Goal: Task Accomplishment & Management: Manage account settings

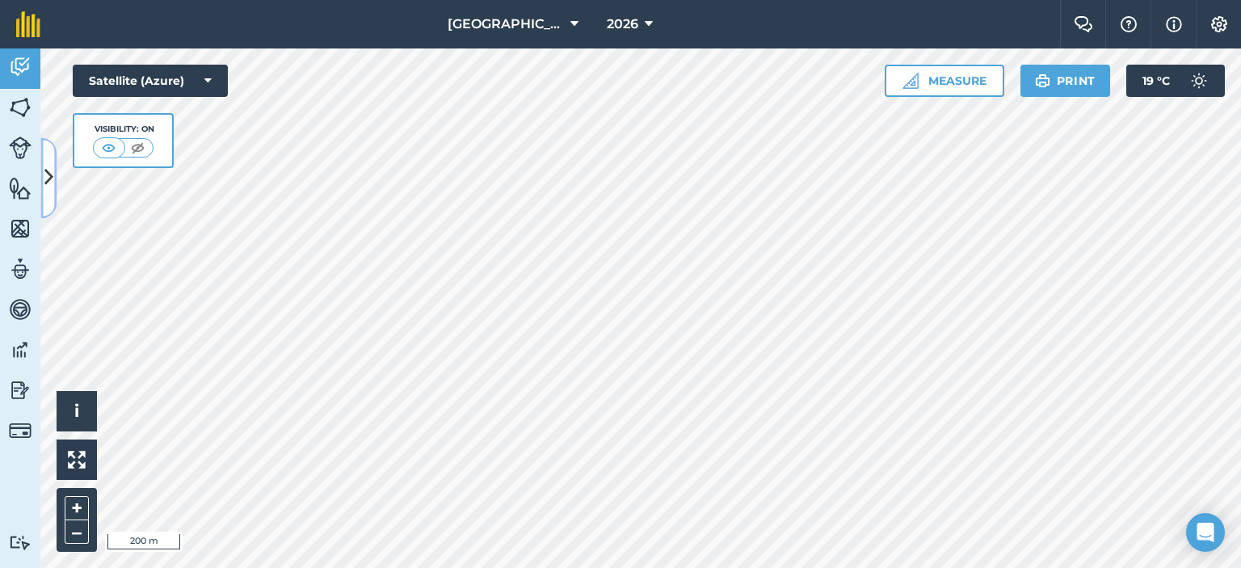
click at [43, 170] on button at bounding box center [48, 177] width 16 height 81
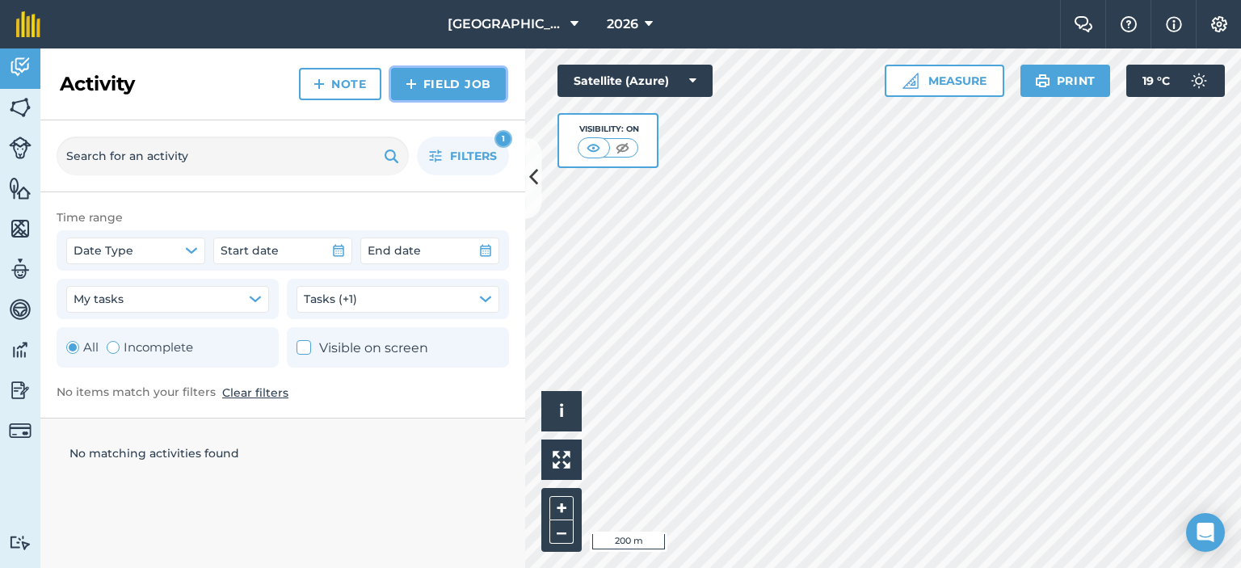
click at [457, 90] on link "Field Job" at bounding box center [448, 84] width 115 height 32
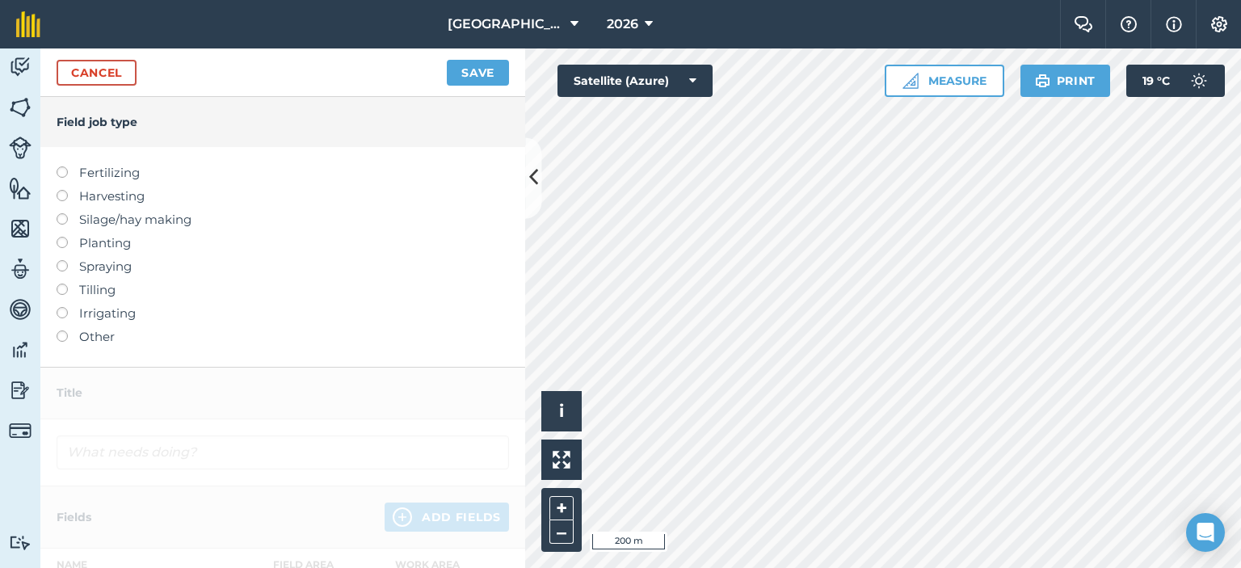
click at [59, 260] on label at bounding box center [68, 260] width 23 height 0
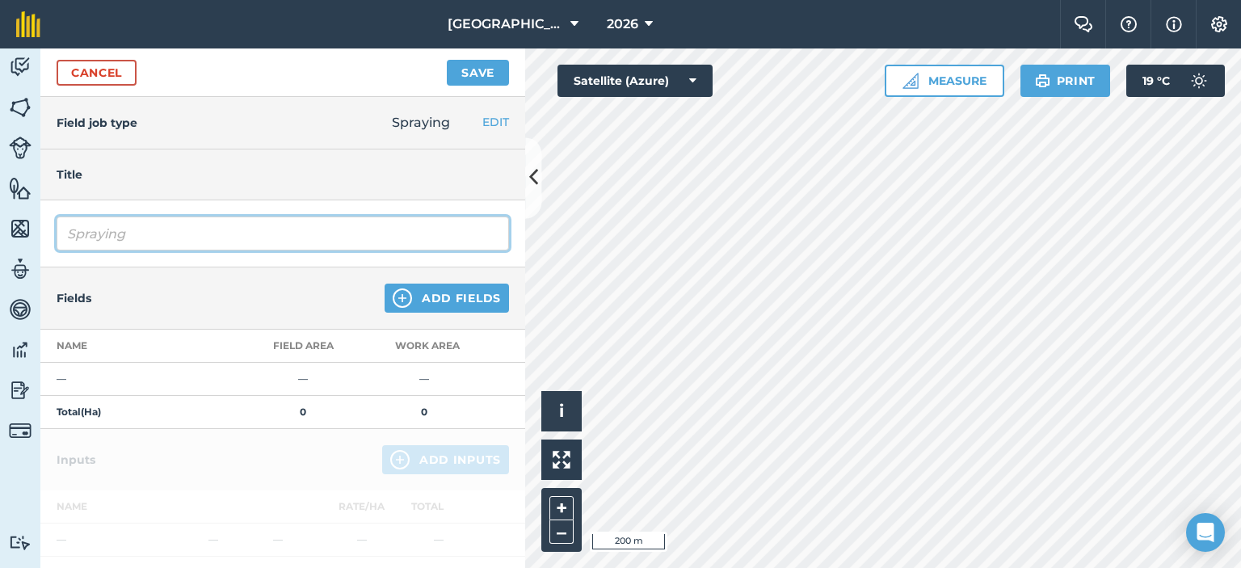
click at [233, 234] on input "Spraying" at bounding box center [283, 234] width 452 height 34
type input "S"
type input "spraying vines with weed killer"
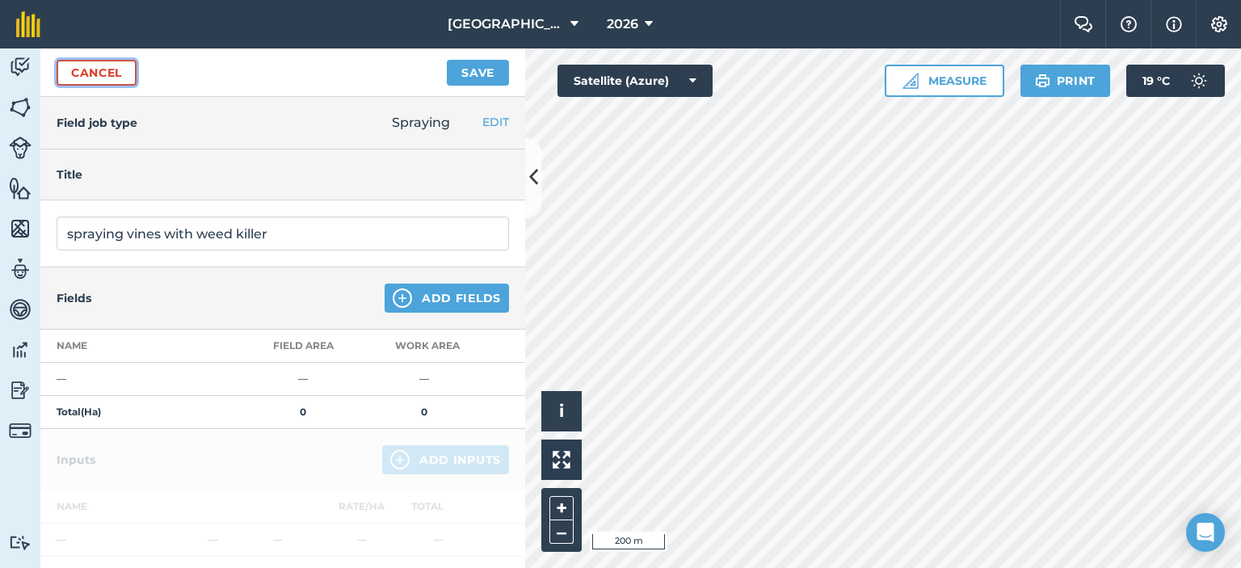
click at [112, 65] on link "Cancel" at bounding box center [97, 73] width 80 height 26
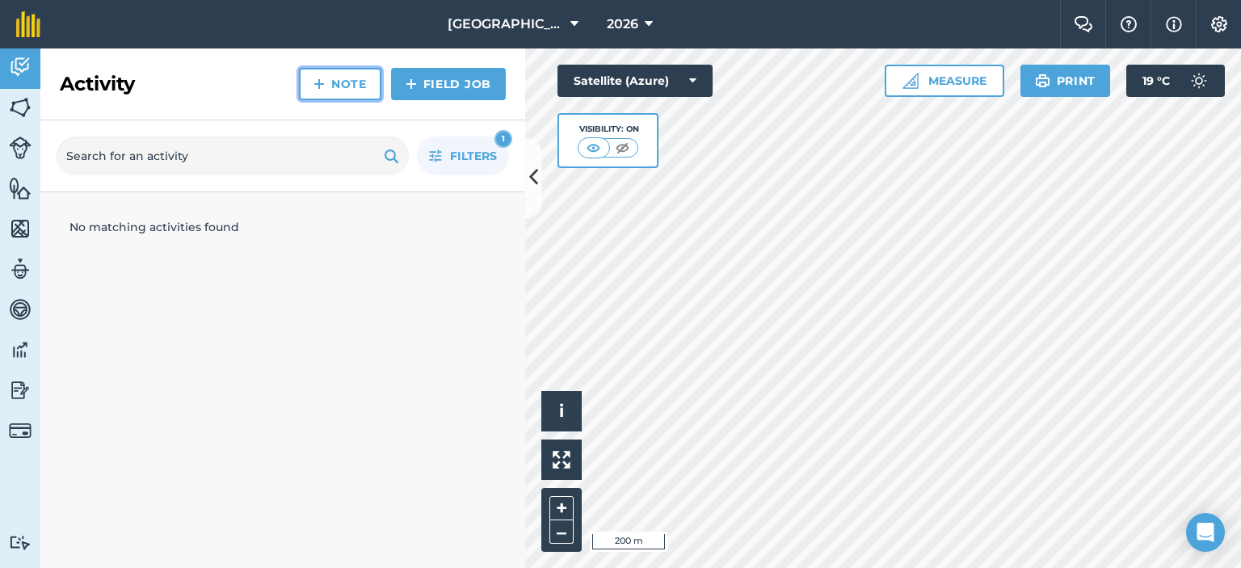
click at [334, 77] on link "Note" at bounding box center [340, 84] width 82 height 32
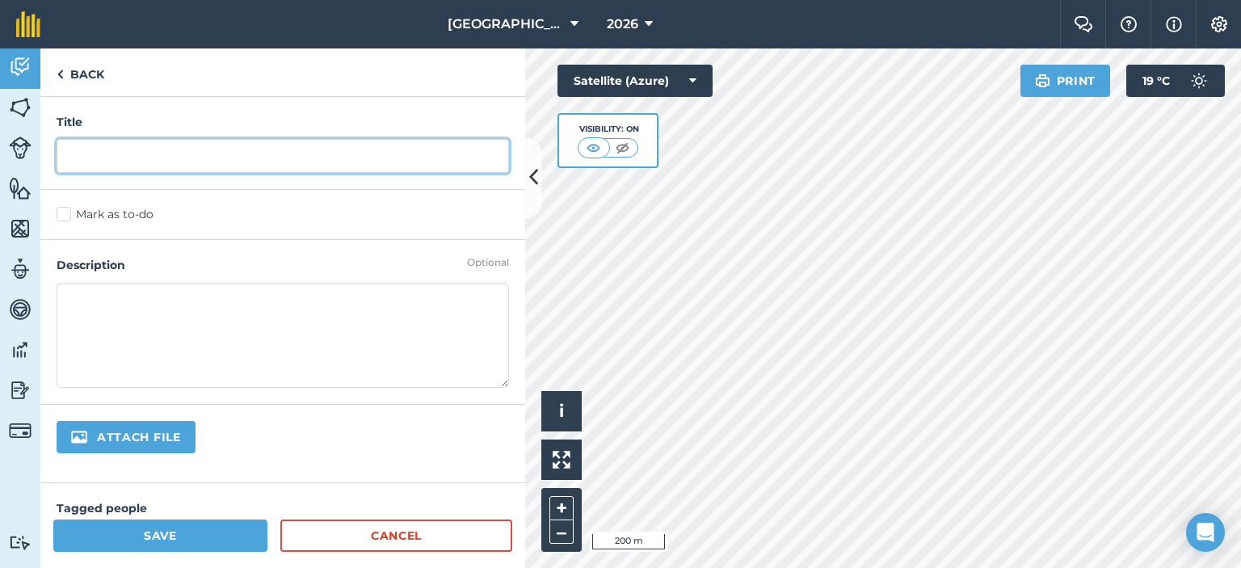
click at [276, 151] on input "text" at bounding box center [283, 156] width 452 height 34
type input "Spraying vines with weed killer"
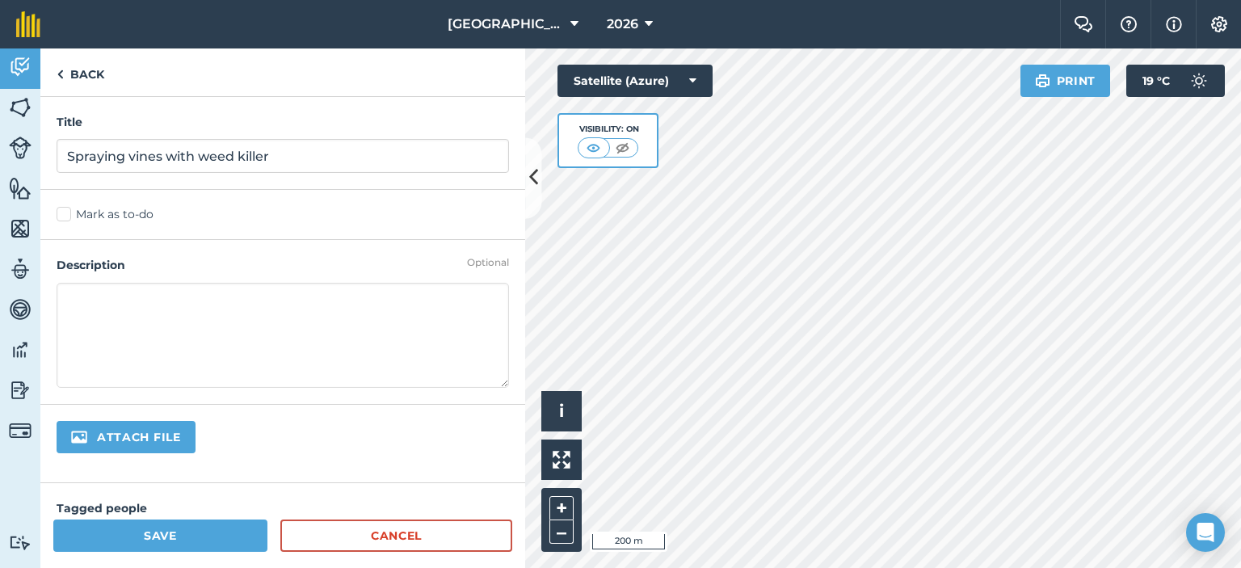
click at [242, 303] on textarea at bounding box center [283, 335] width 452 height 105
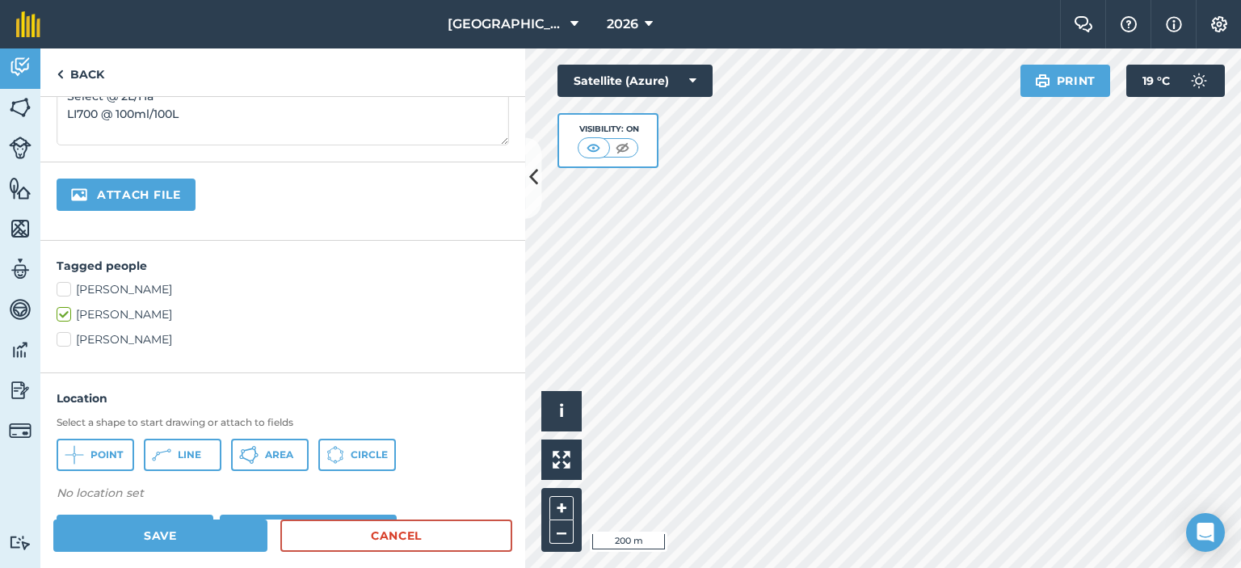
scroll to position [323, 0]
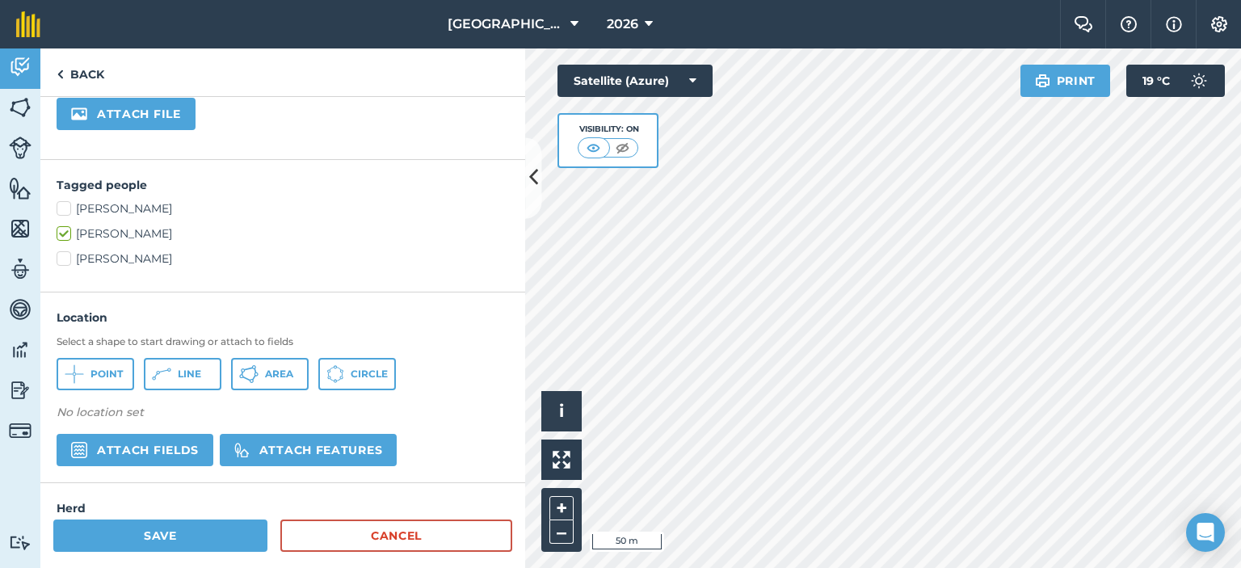
type textarea "spraying vines with a weed killer. Kalach @ 4L/Ha Select @ 2L/Ha LI700 @ 100ml/…"
click at [280, 374] on span "Area" at bounding box center [279, 374] width 28 height 13
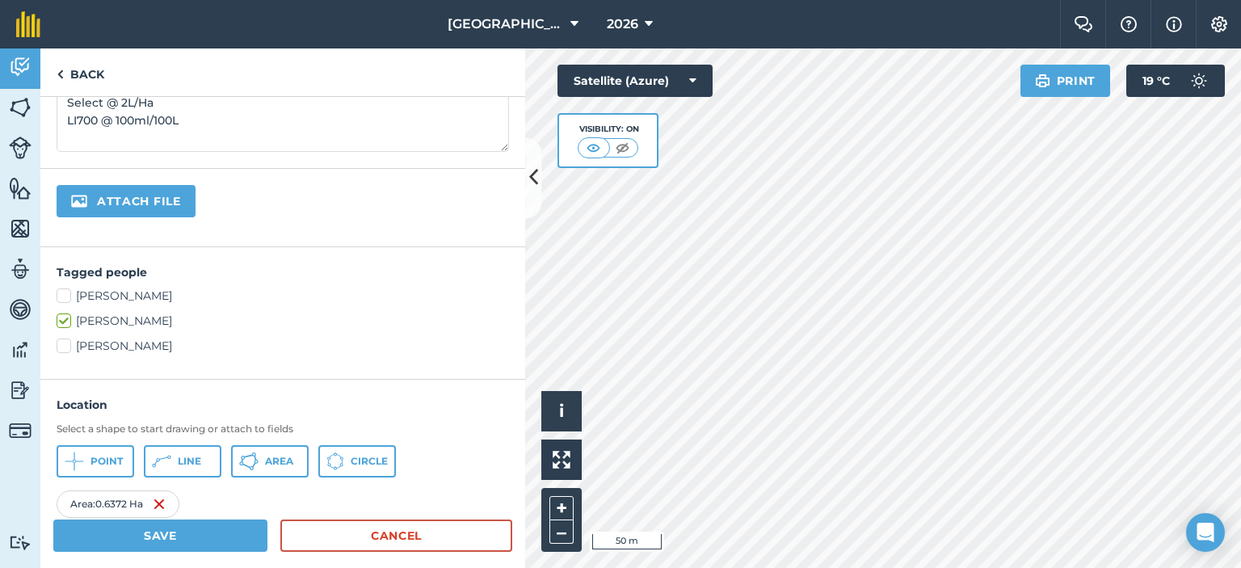
scroll to position [433, 0]
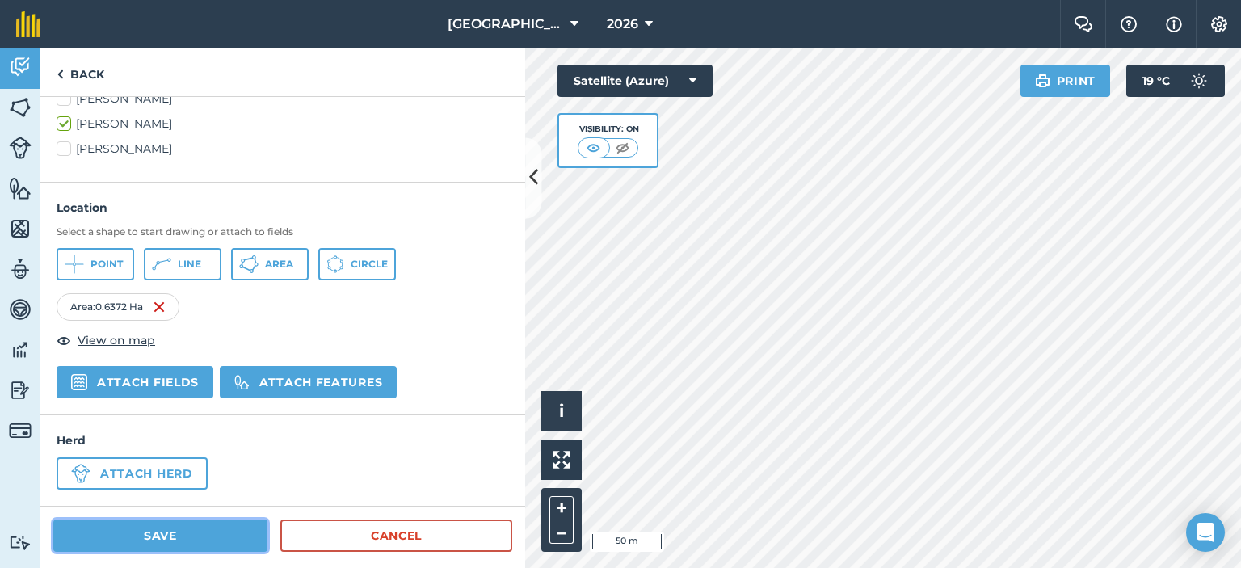
click at [196, 538] on button "Save" at bounding box center [160, 535] width 214 height 32
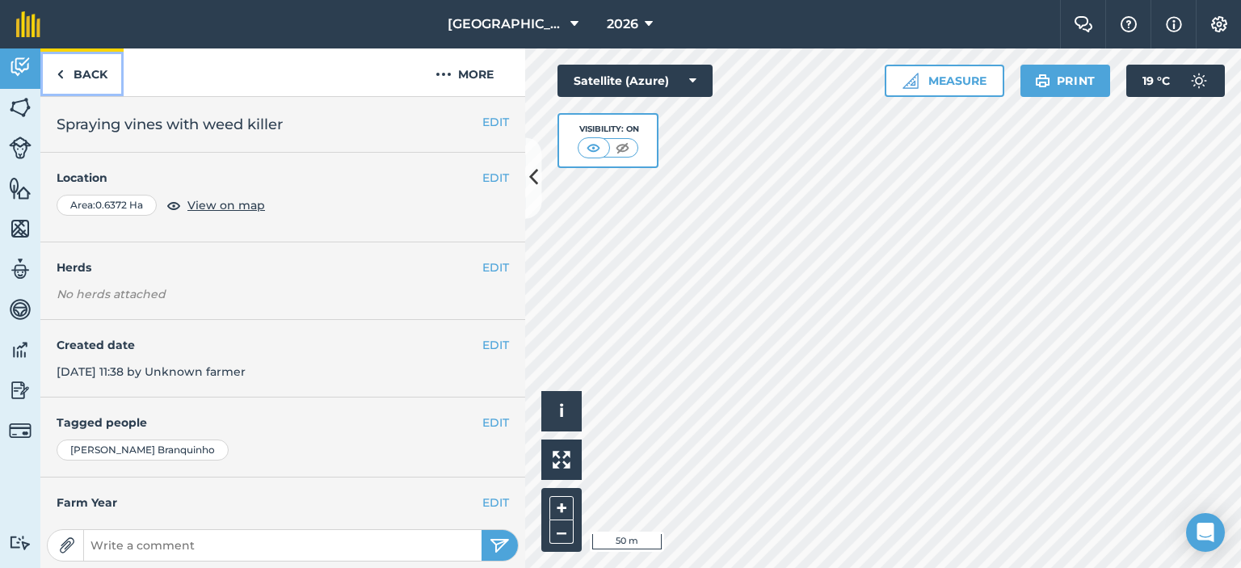
click at [104, 75] on link "Back" at bounding box center [81, 72] width 83 height 48
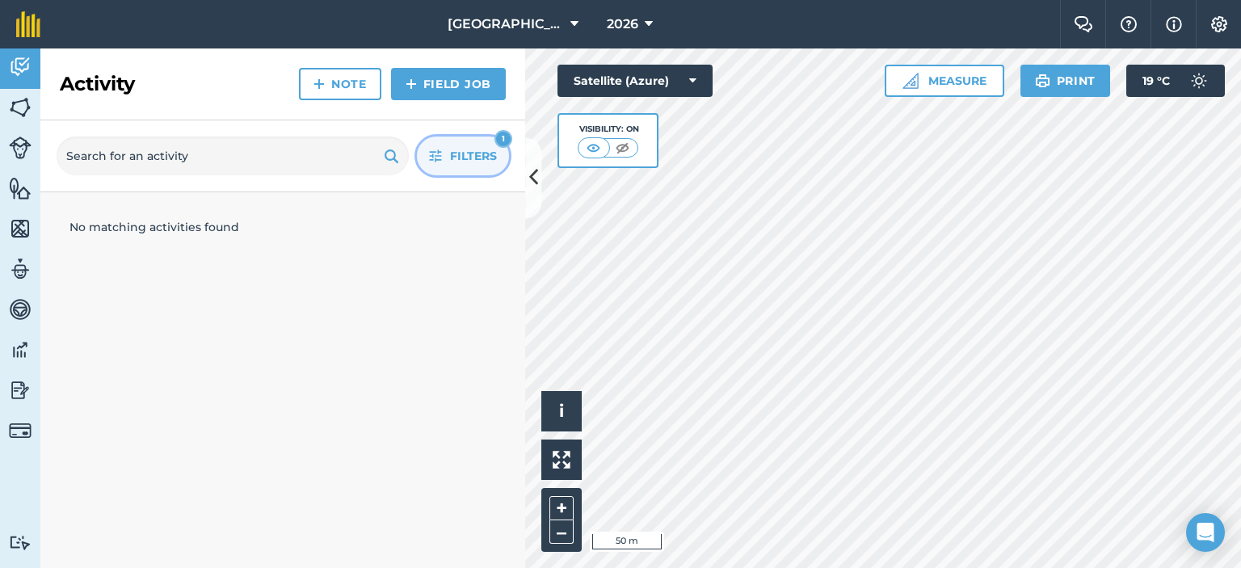
click at [465, 148] on span "Filters" at bounding box center [473, 156] width 47 height 18
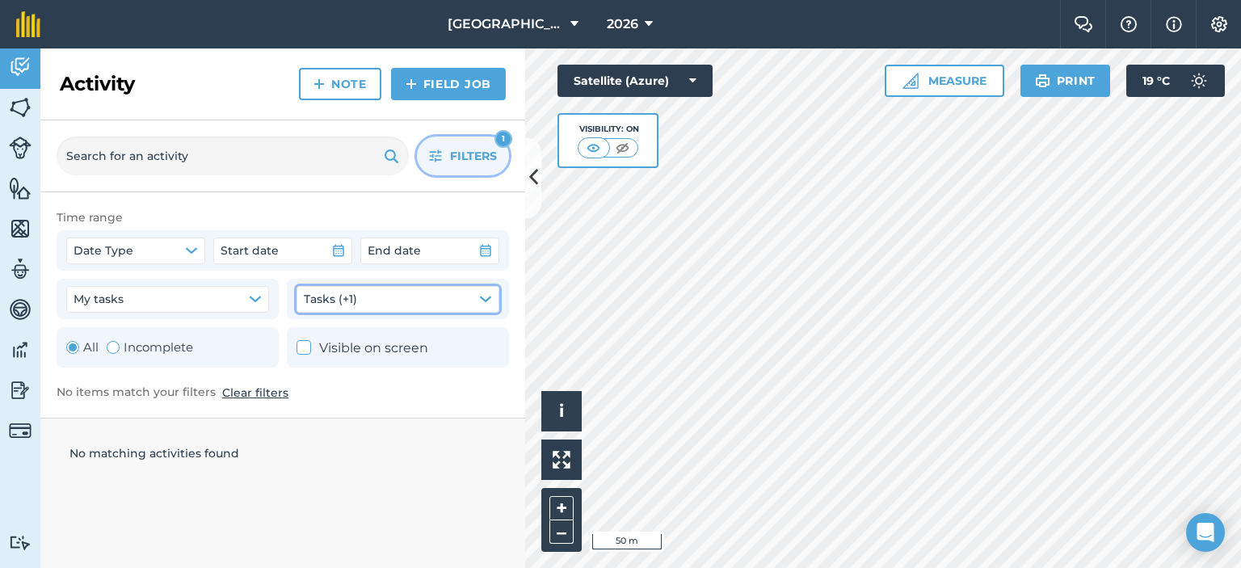
click at [490, 297] on icon "button" at bounding box center [485, 298] width 11 height 5
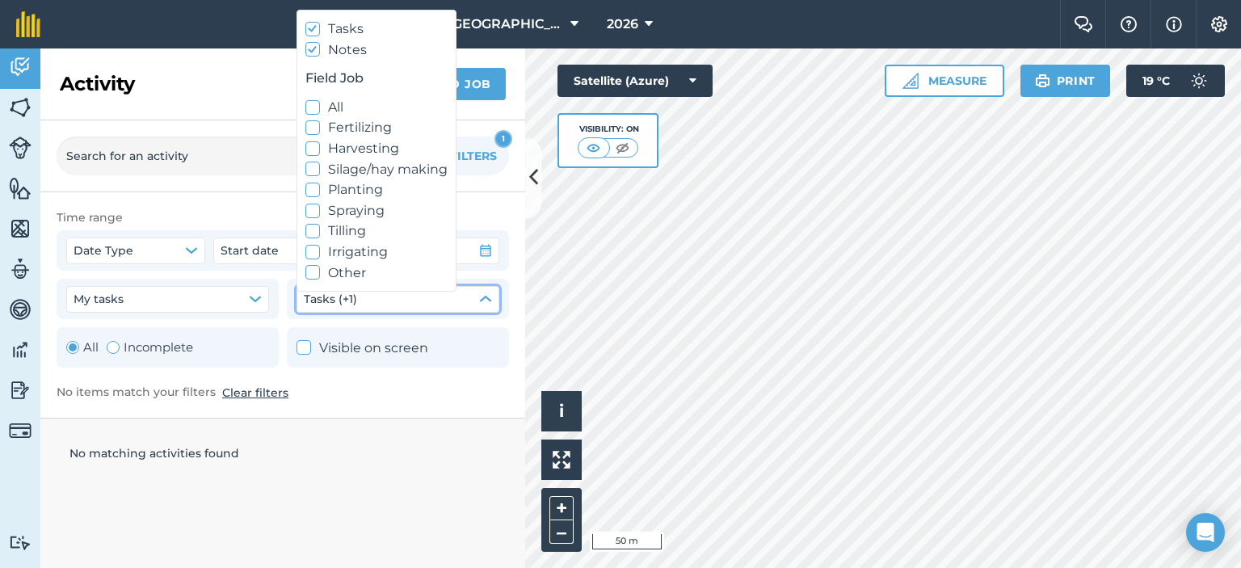
click at [309, 48] on icon at bounding box center [313, 49] width 11 height 11
checkbox input "false"
click at [309, 35] on div at bounding box center [312, 29] width 15 height 15
checkbox input "false"
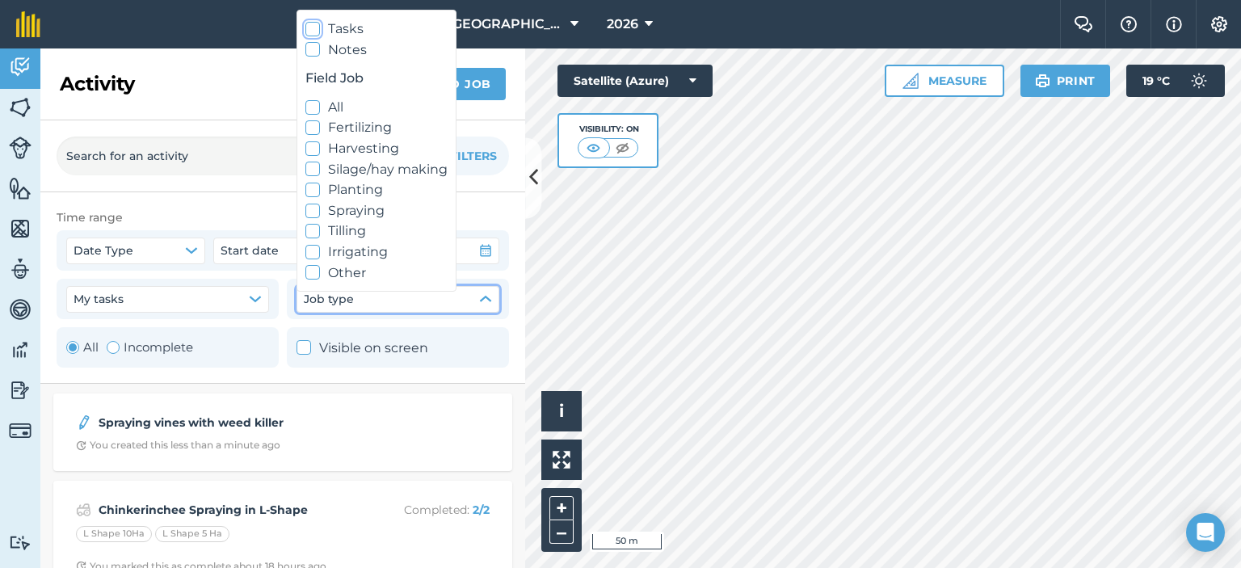
click at [535, 177] on icon at bounding box center [533, 178] width 9 height 28
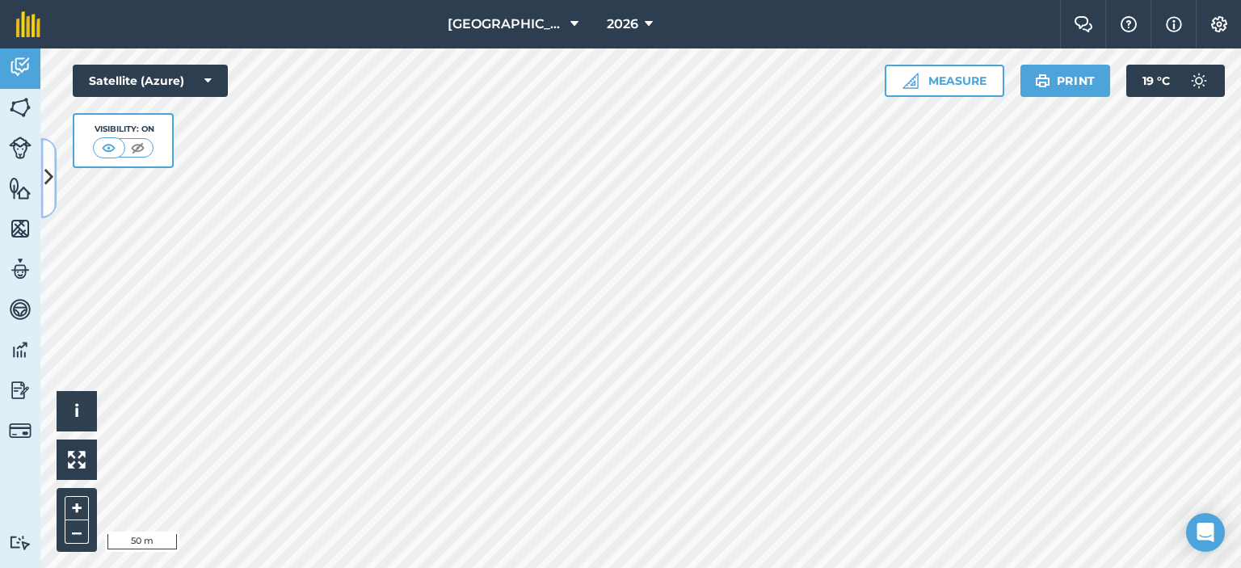
click at [45, 178] on icon at bounding box center [48, 178] width 9 height 28
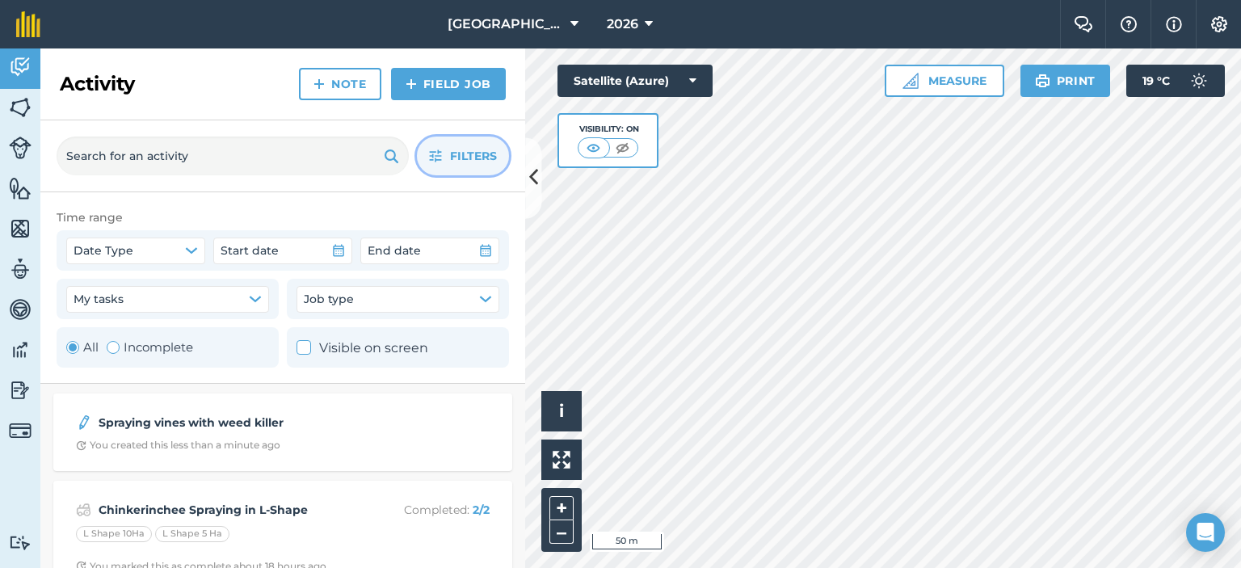
click at [498, 160] on button "Filters" at bounding box center [463, 156] width 92 height 39
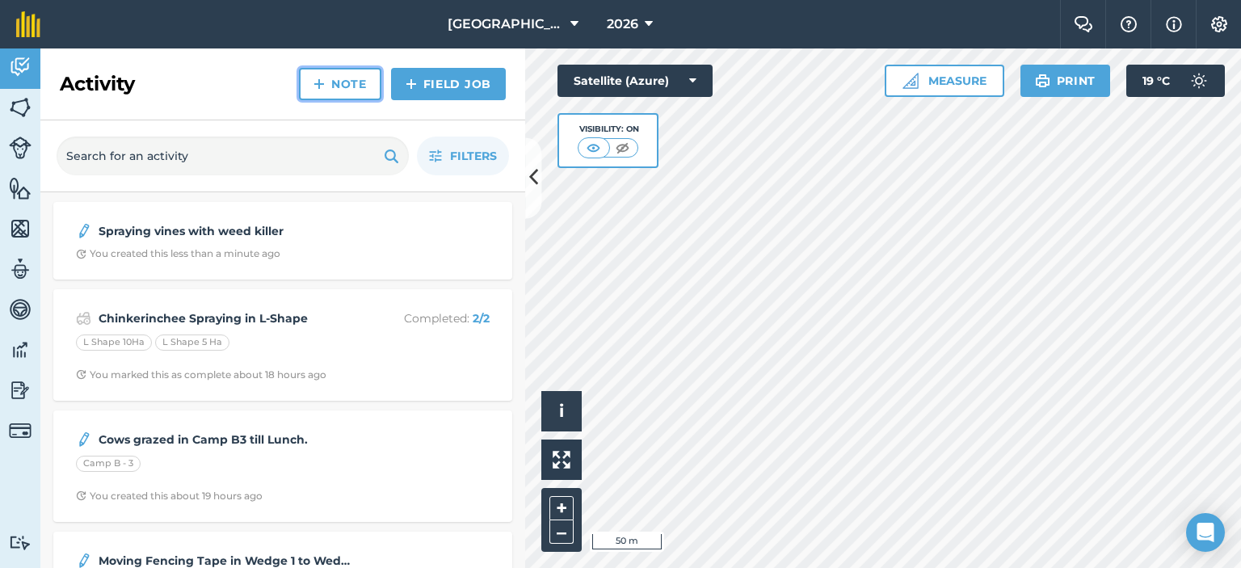
click at [349, 85] on link "Note" at bounding box center [340, 84] width 82 height 32
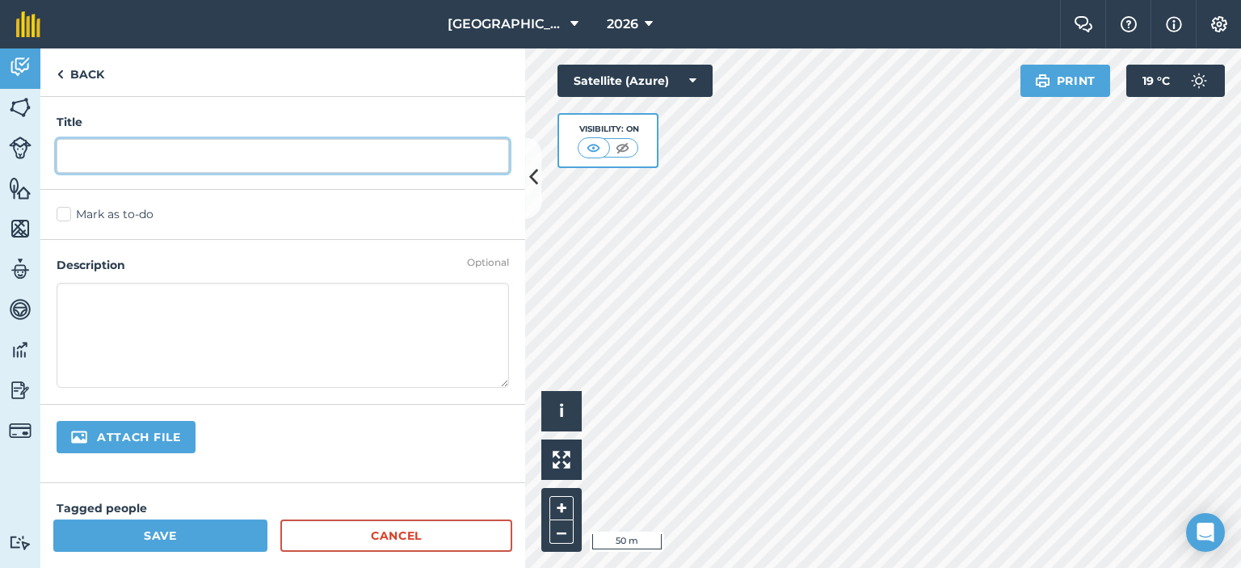
click at [326, 158] on input "text" at bounding box center [283, 156] width 452 height 34
type input "c"
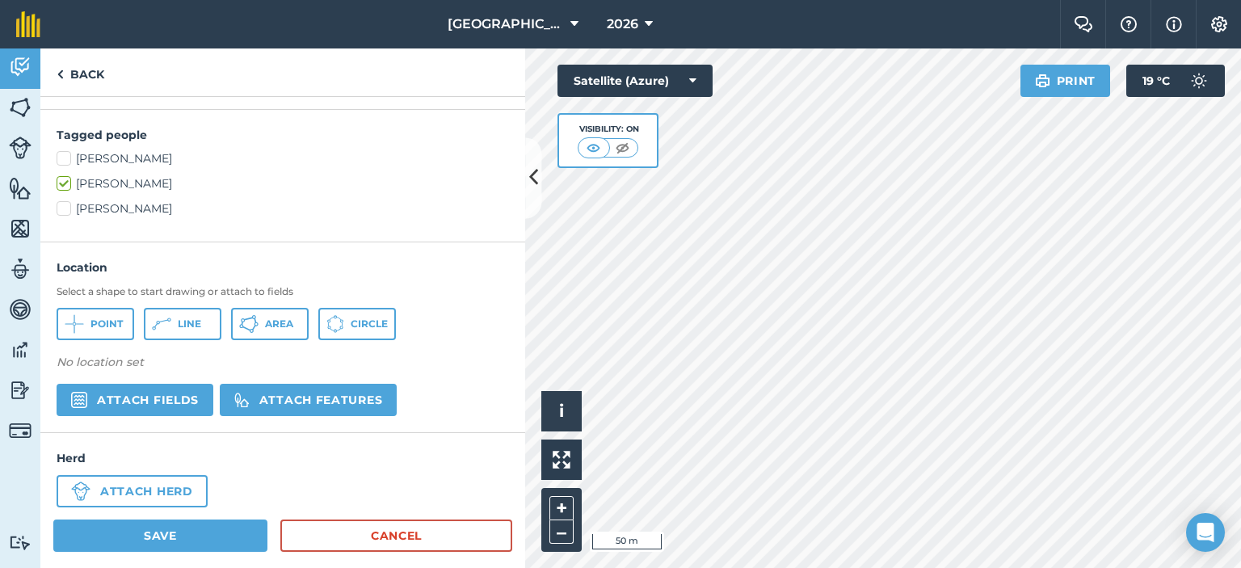
scroll to position [391, 0]
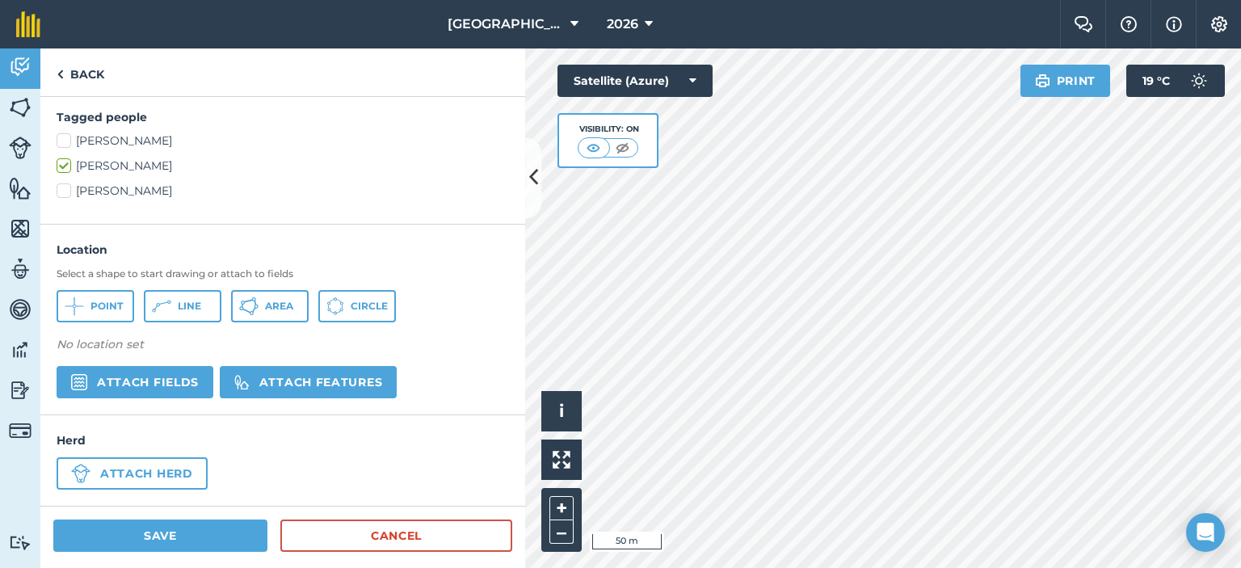
type input "Cows grazing in [GEOGRAPHIC_DATA]"
click at [183, 371] on button "Attach fields" at bounding box center [135, 382] width 157 height 32
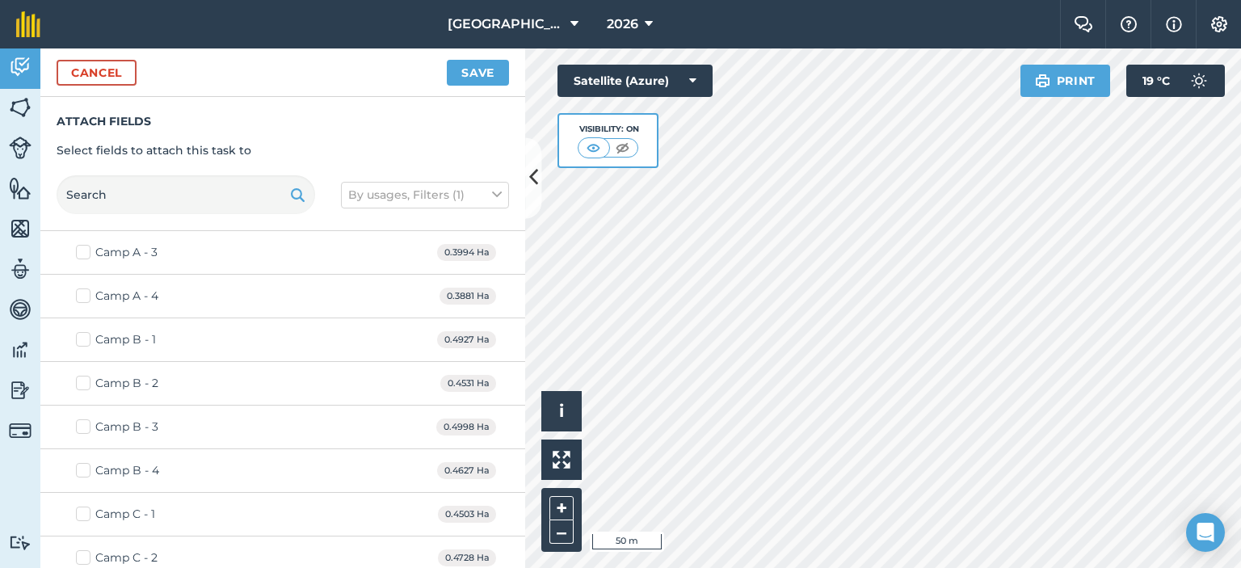
scroll to position [162, 0]
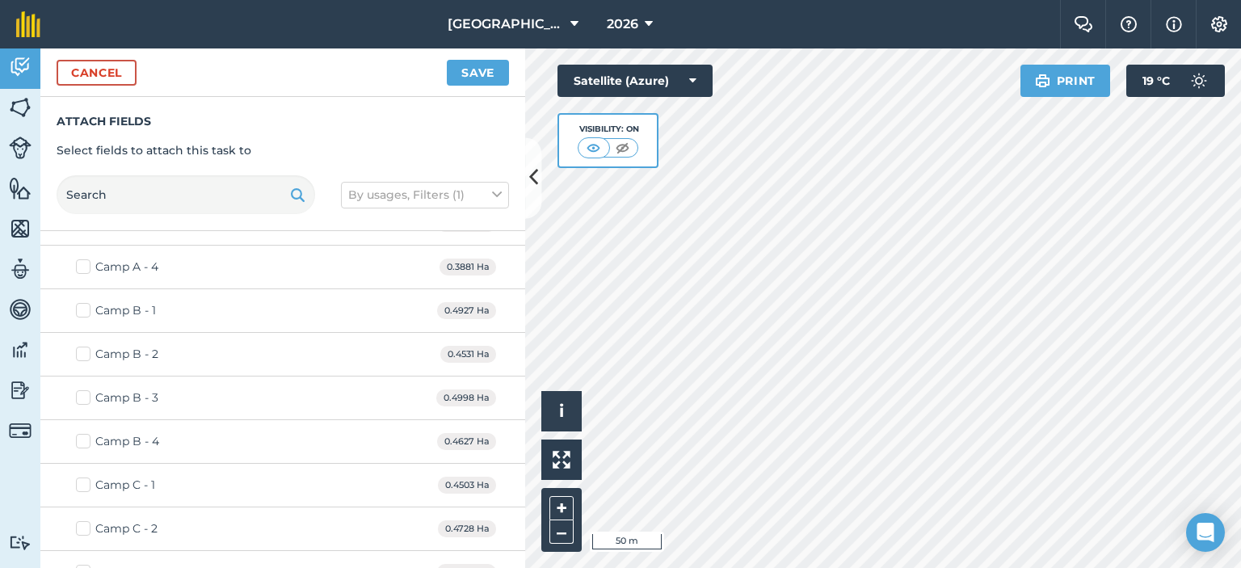
click at [85, 439] on label "Camp B - 4" at bounding box center [117, 441] width 83 height 17
click at [85, 439] on input "Camp B - 4" at bounding box center [81, 438] width 11 height 11
checkbox input "true"
click at [466, 68] on button "Save" at bounding box center [478, 73] width 62 height 26
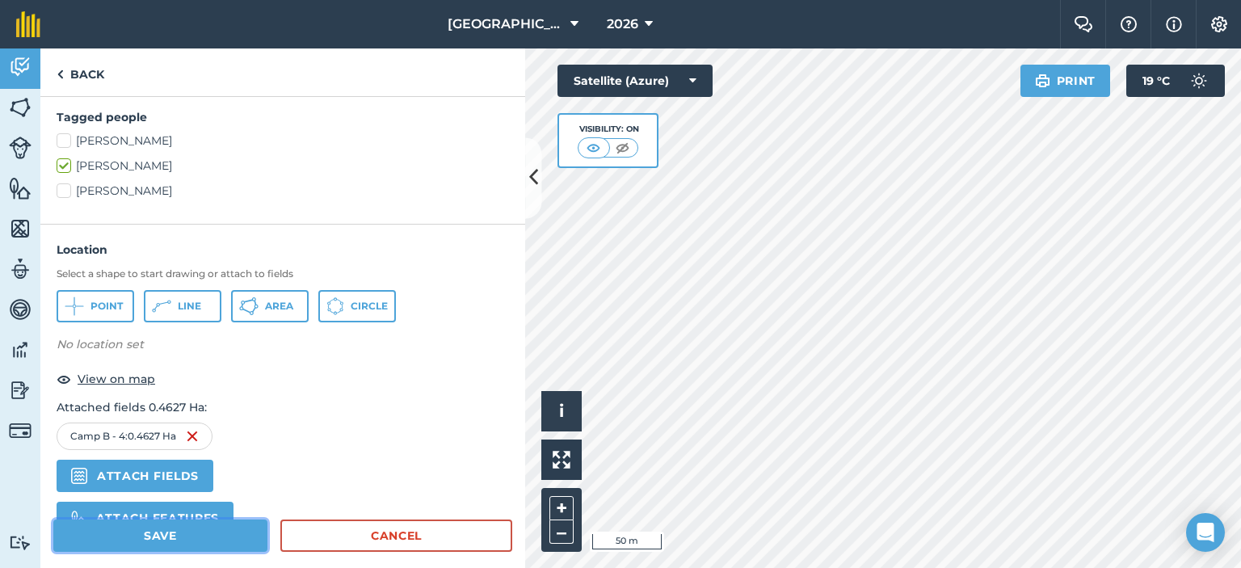
click at [250, 538] on button "Save" at bounding box center [160, 535] width 214 height 32
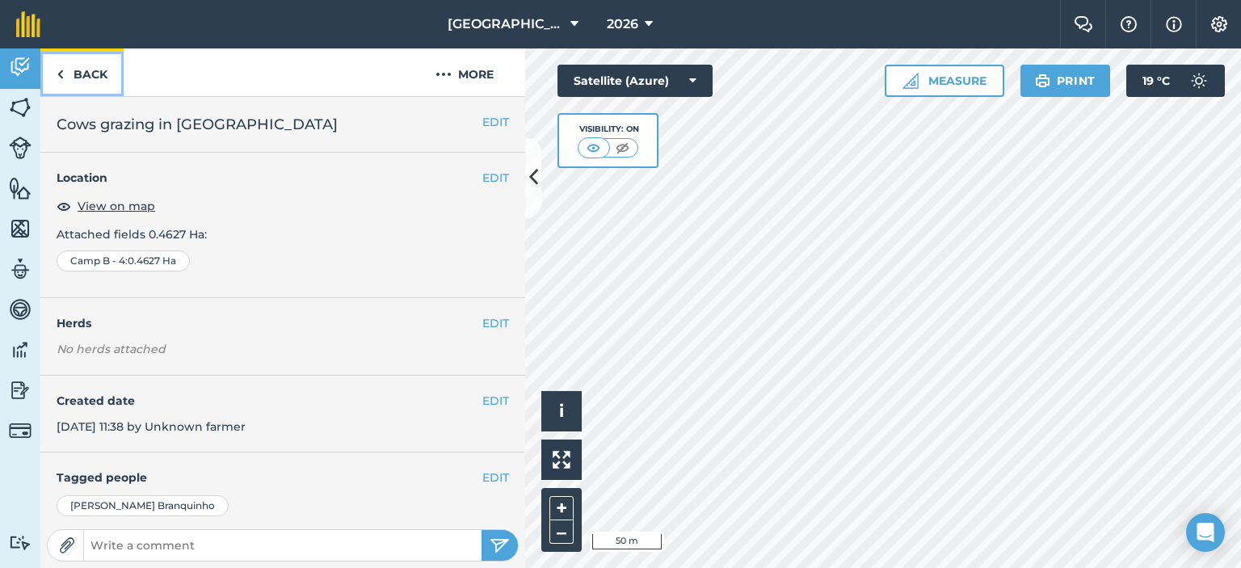
click at [78, 69] on link "Back" at bounding box center [81, 72] width 83 height 48
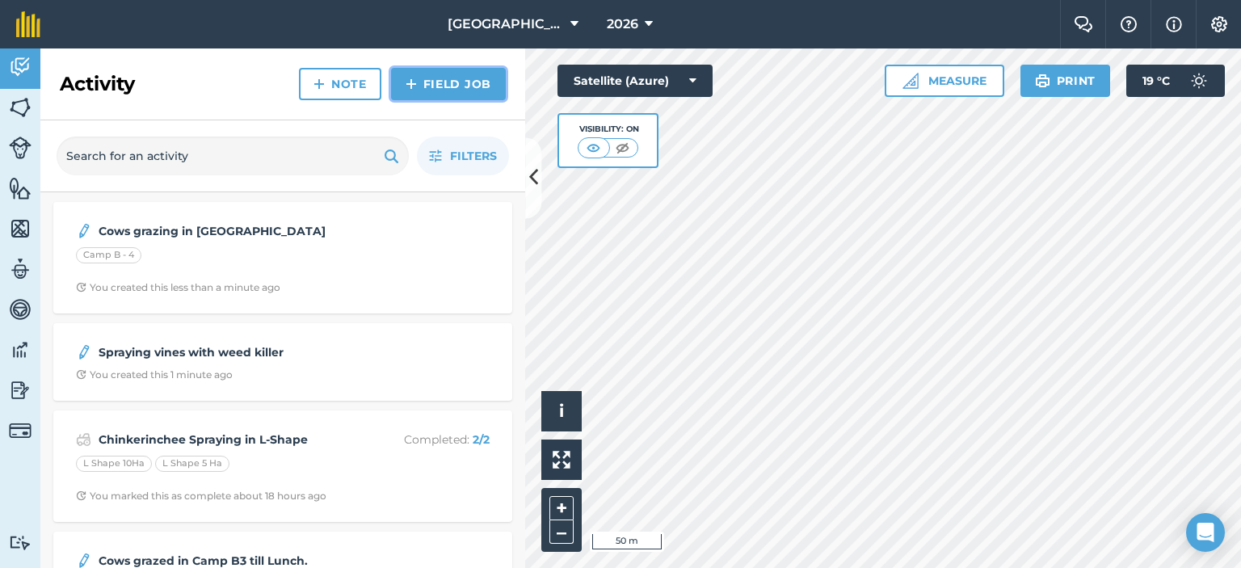
click at [419, 81] on link "Field Job" at bounding box center [448, 84] width 115 height 32
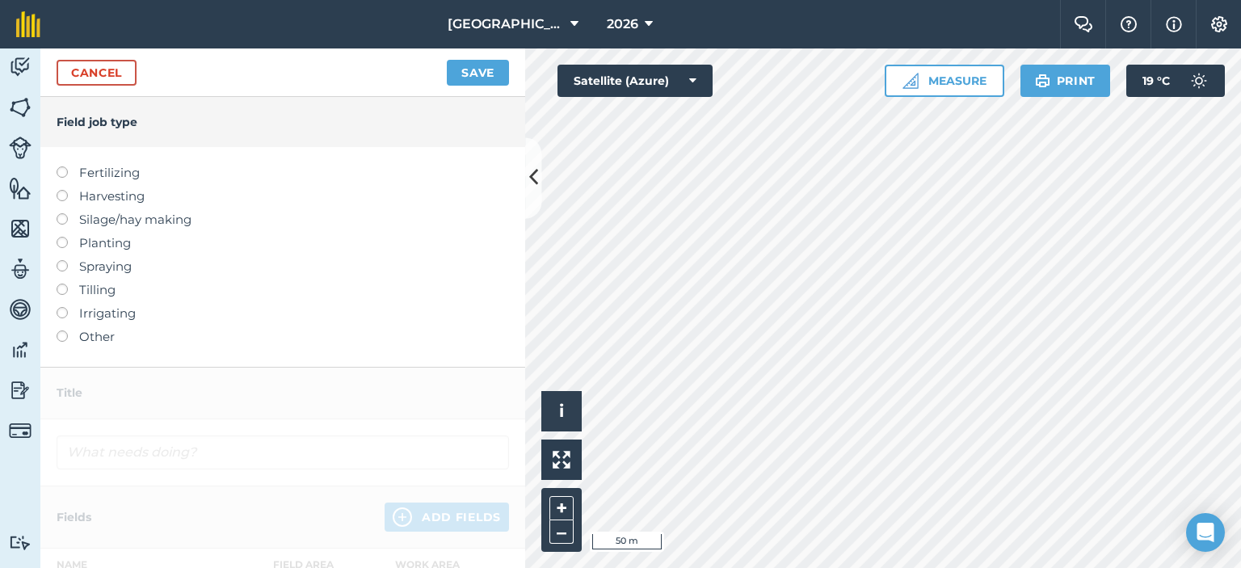
click at [63, 260] on label at bounding box center [68, 260] width 23 height 0
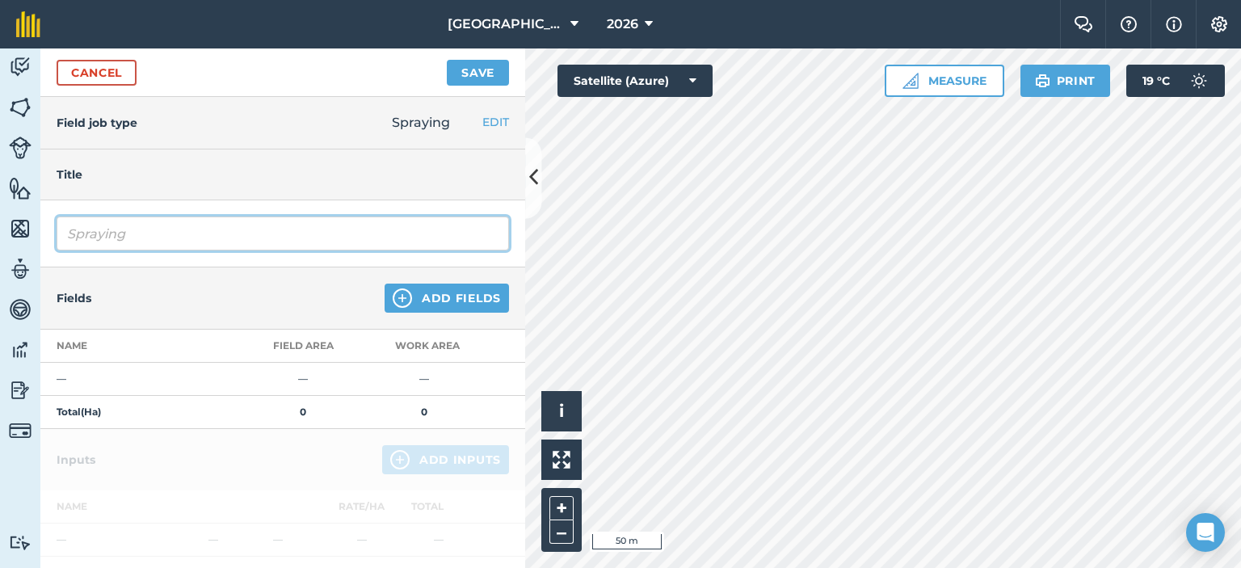
click at [222, 235] on input "Spraying" at bounding box center [283, 234] width 452 height 34
type input "S"
type input "Perimeter fence spraying"
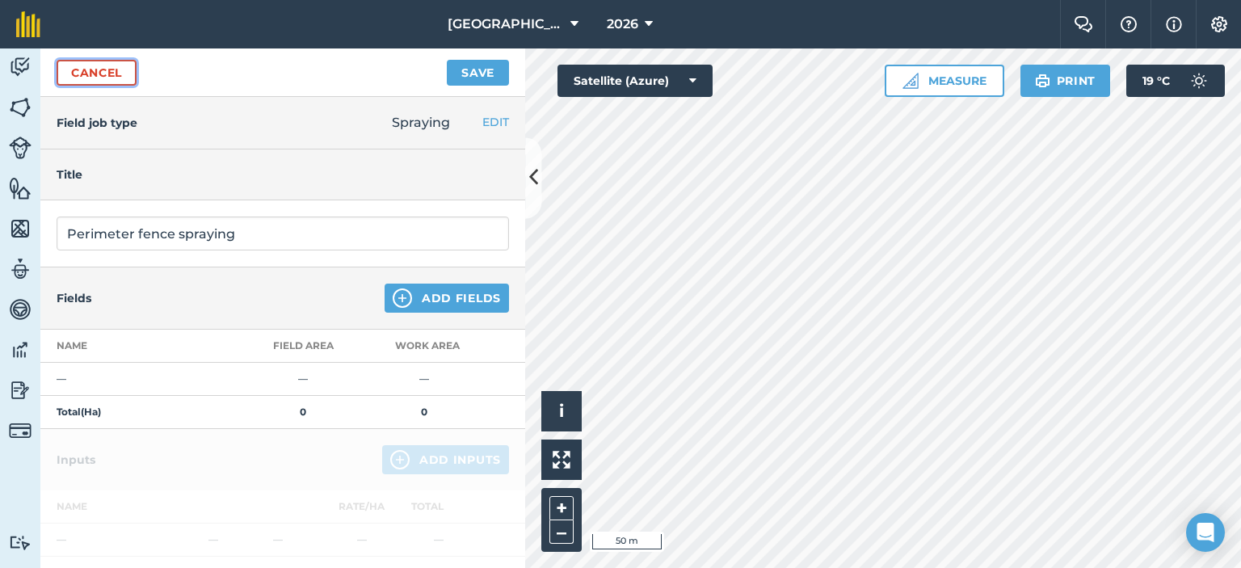
click at [119, 79] on link "Cancel" at bounding box center [97, 73] width 80 height 26
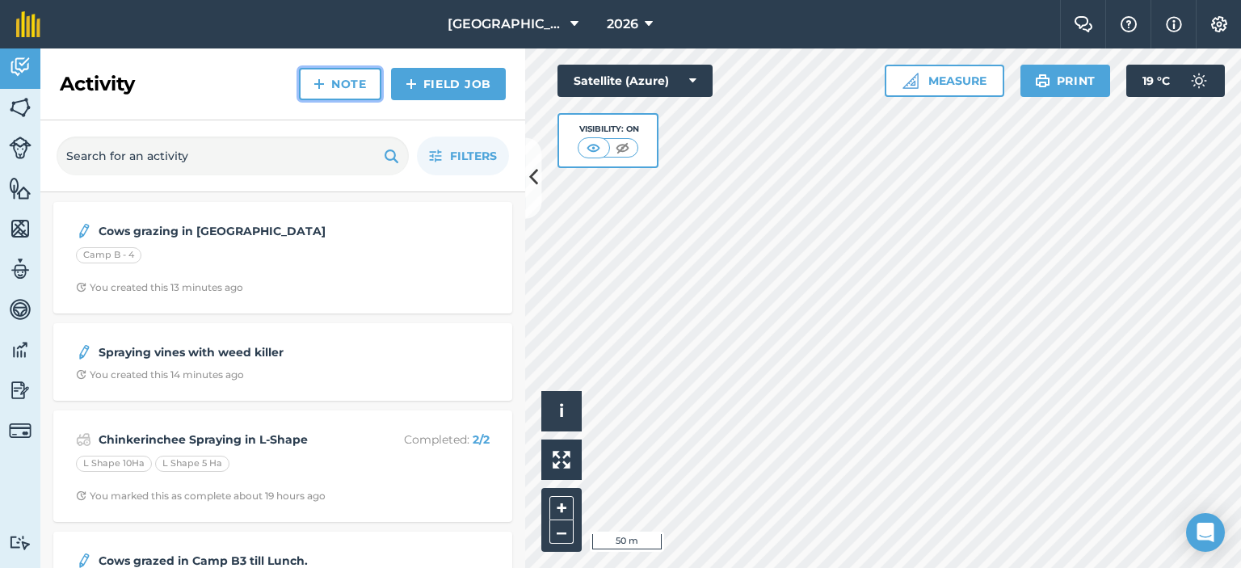
click at [362, 82] on link "Note" at bounding box center [340, 84] width 82 height 32
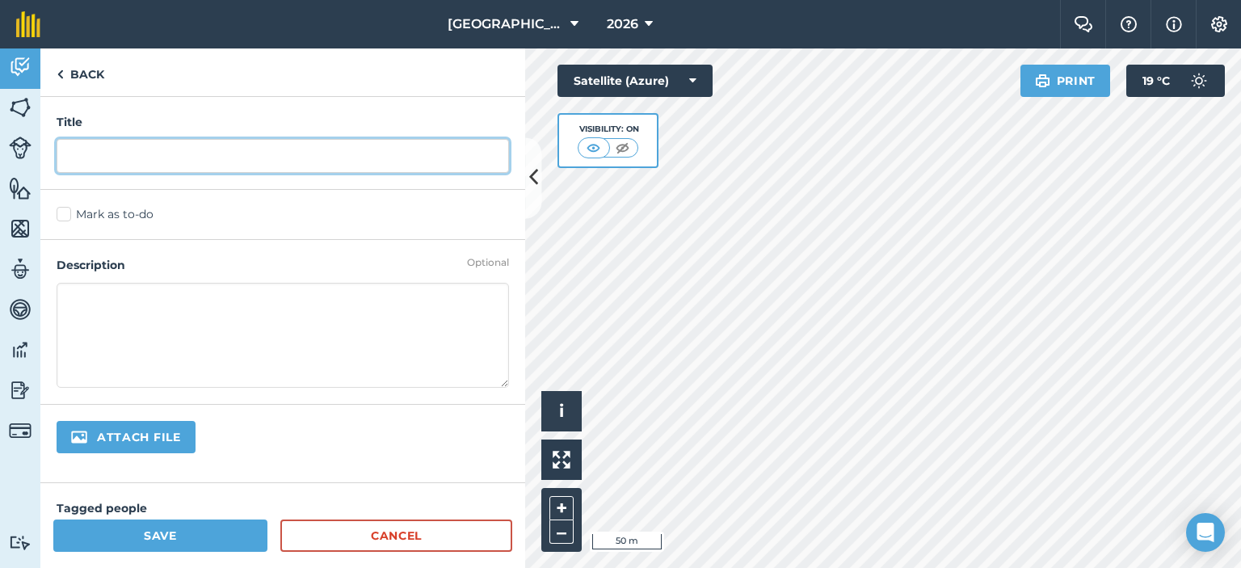
click at [278, 170] on input "text" at bounding box center [283, 156] width 452 height 34
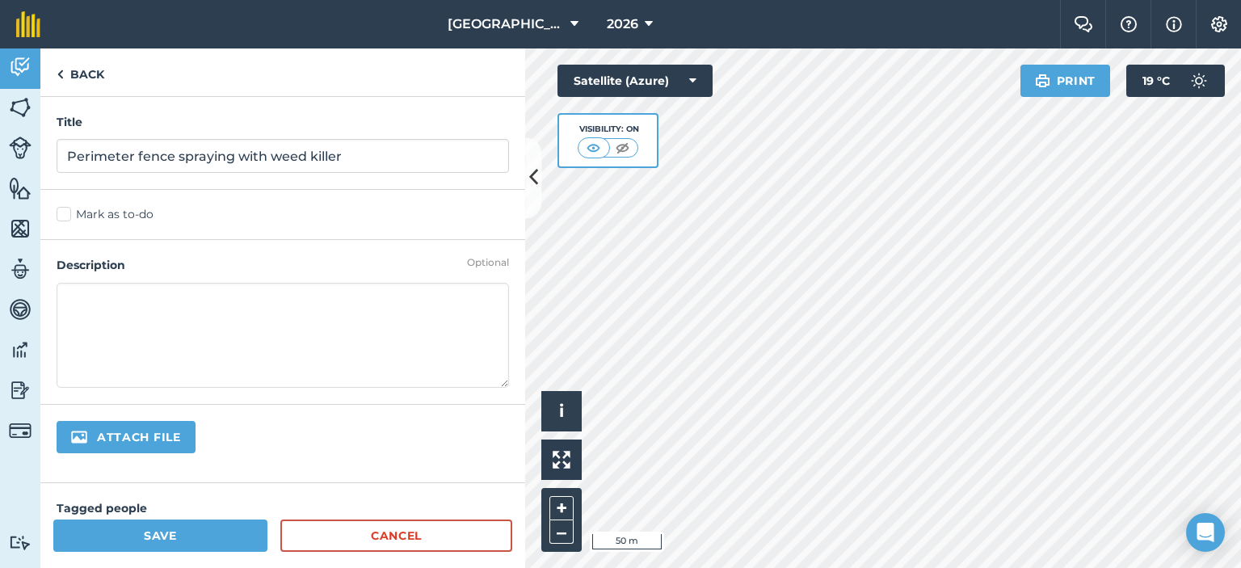
click at [241, 301] on textarea at bounding box center [283, 335] width 452 height 105
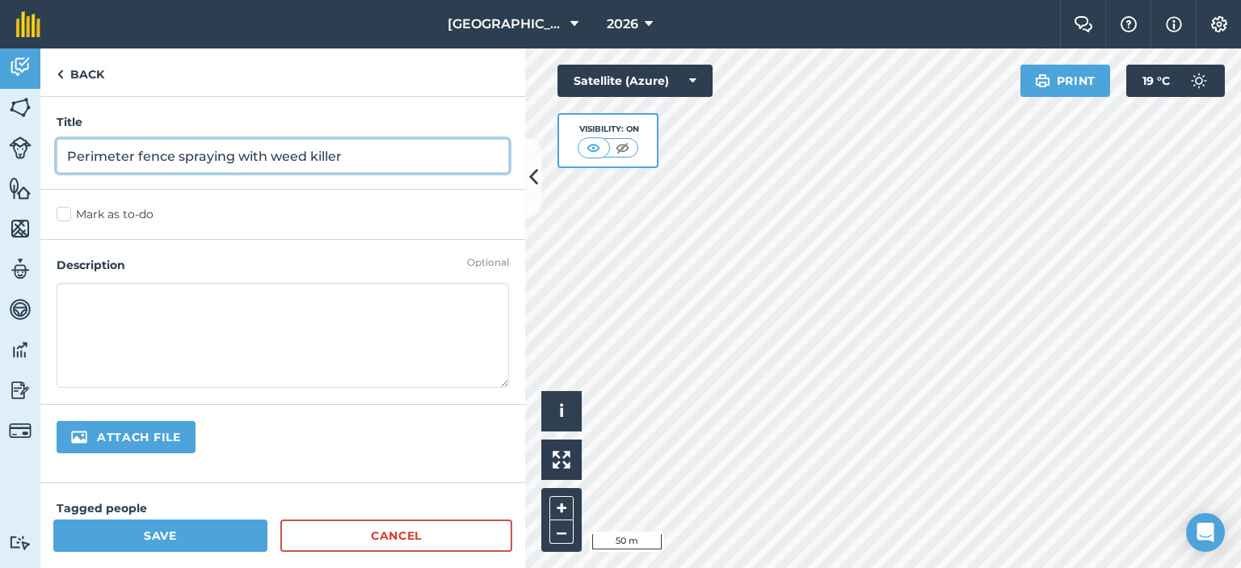
click at [378, 158] on input "Perimeter fence spraying with weed killer" at bounding box center [283, 156] width 452 height 34
type input "Perimeter fence spraying with weed killer (Backpacks)"
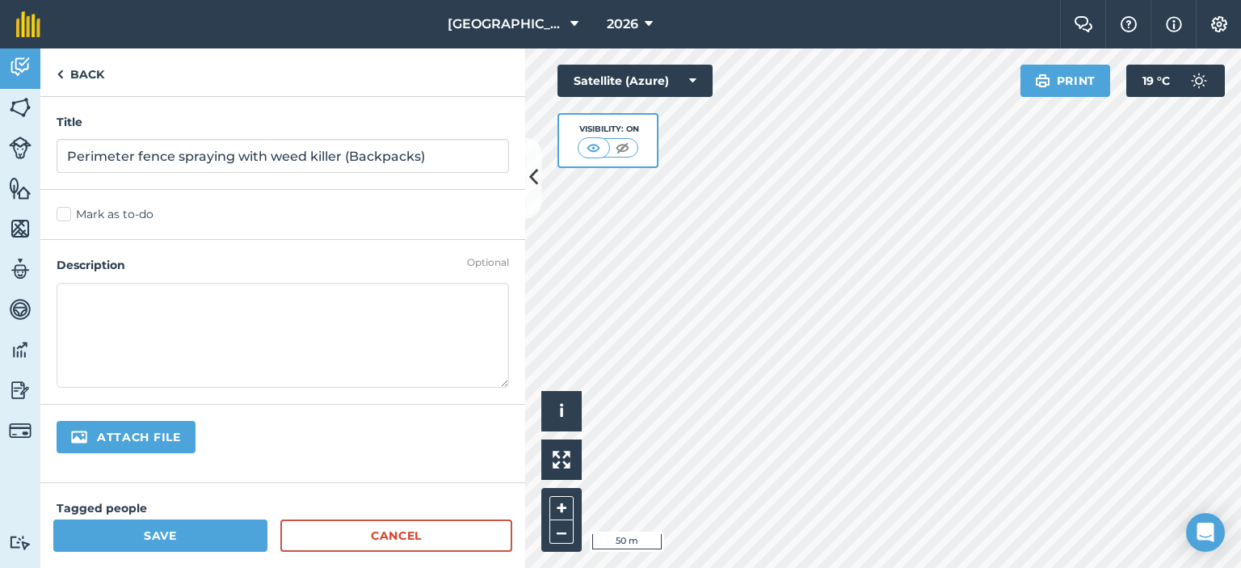
click at [229, 305] on textarea at bounding box center [283, 335] width 452 height 105
type textarea "Mix as follows: - [PERSON_NAME]/Roundup"
click at [103, 71] on link "Back" at bounding box center [80, 72] width 80 height 48
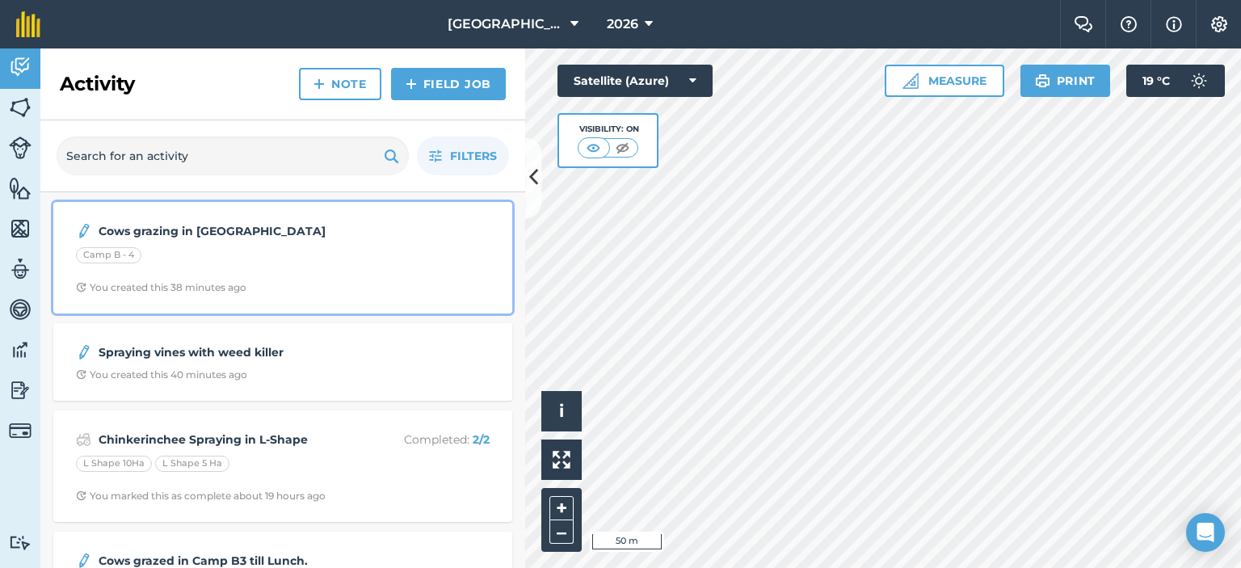
click at [229, 248] on div "Camp B - 4" at bounding box center [283, 257] width 414 height 21
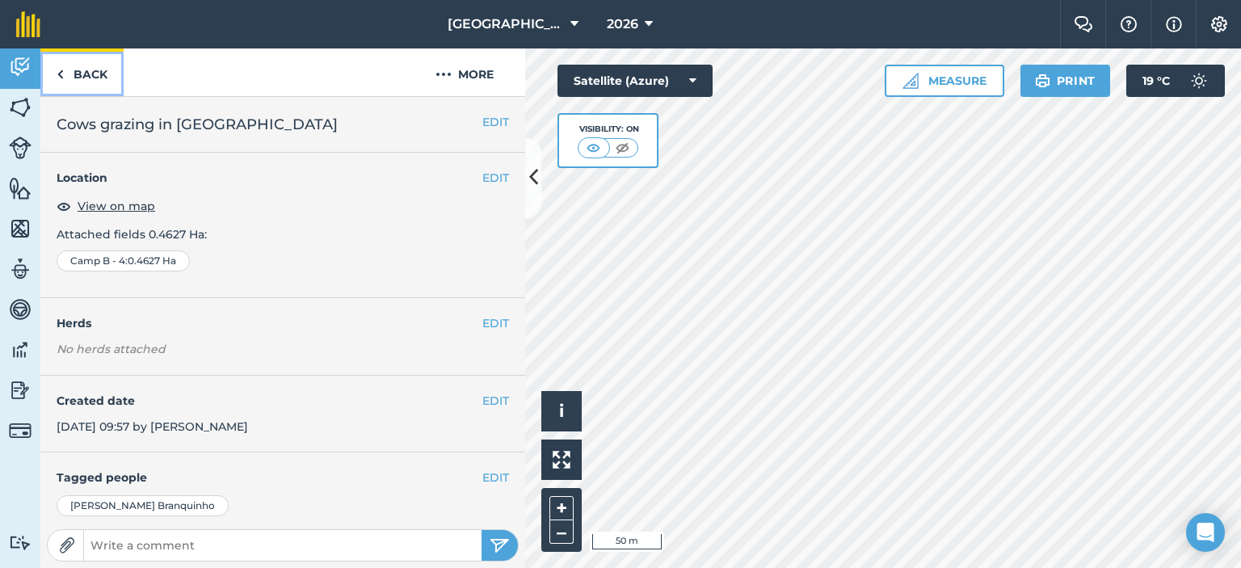
click at [104, 64] on link "Back" at bounding box center [81, 72] width 83 height 48
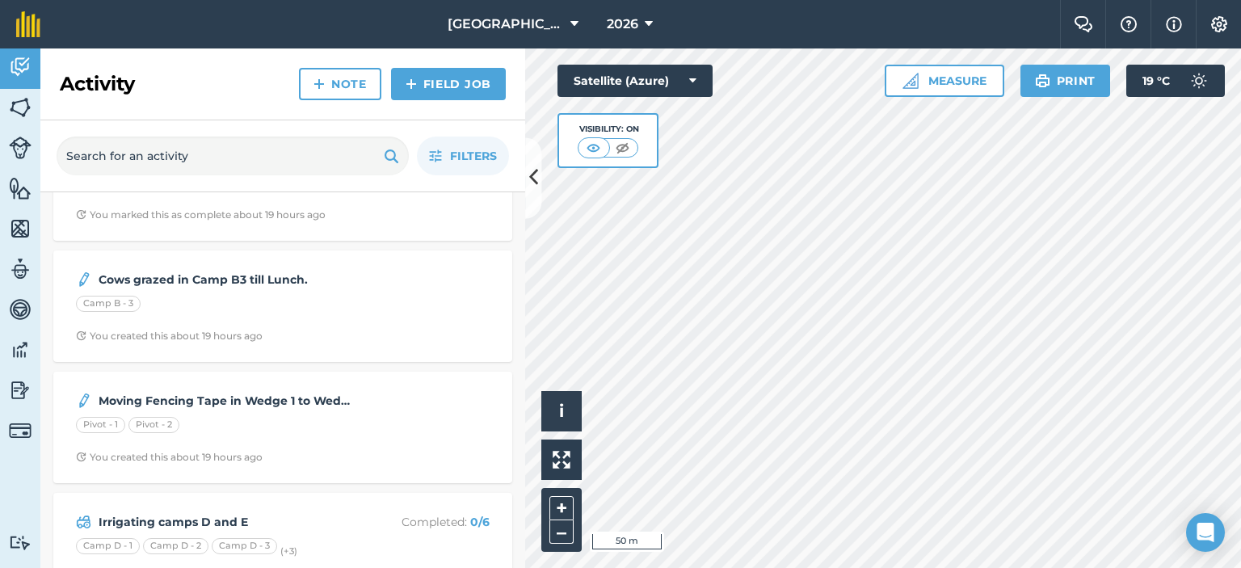
scroll to position [242, 0]
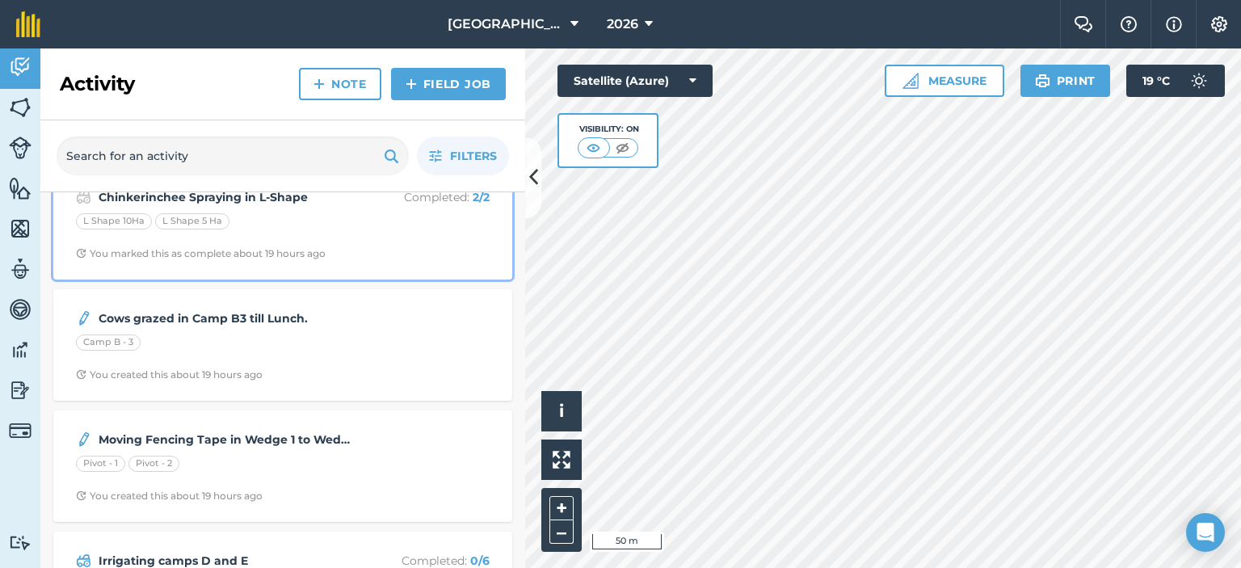
click at [382, 226] on div "L Shape 10Ha L Shape 5 Ha" at bounding box center [283, 223] width 414 height 21
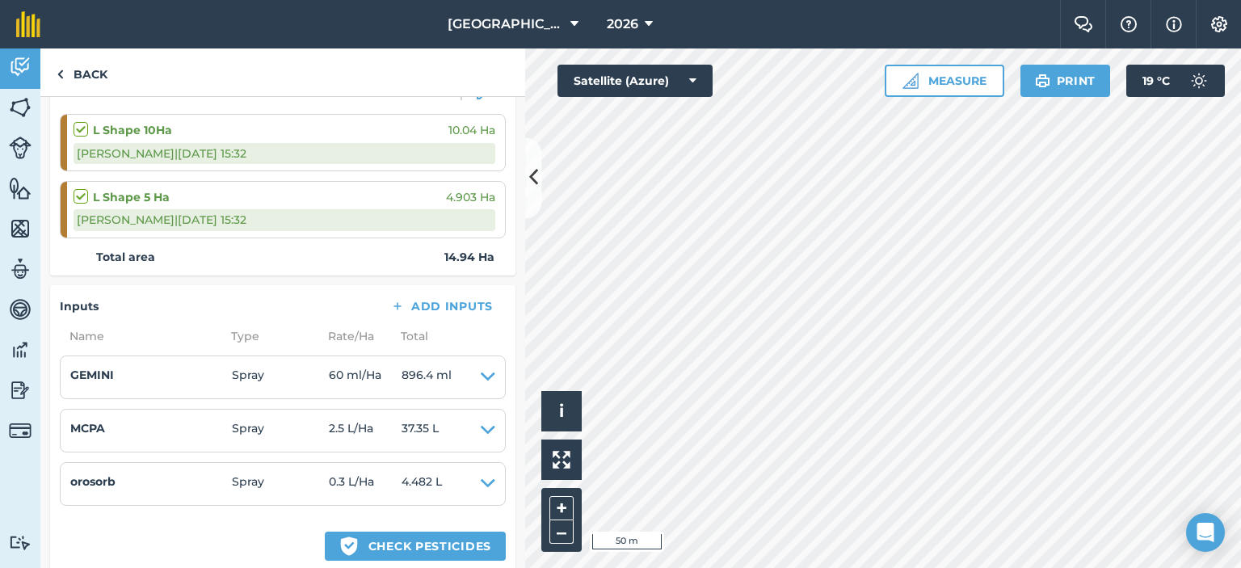
scroll to position [323, 0]
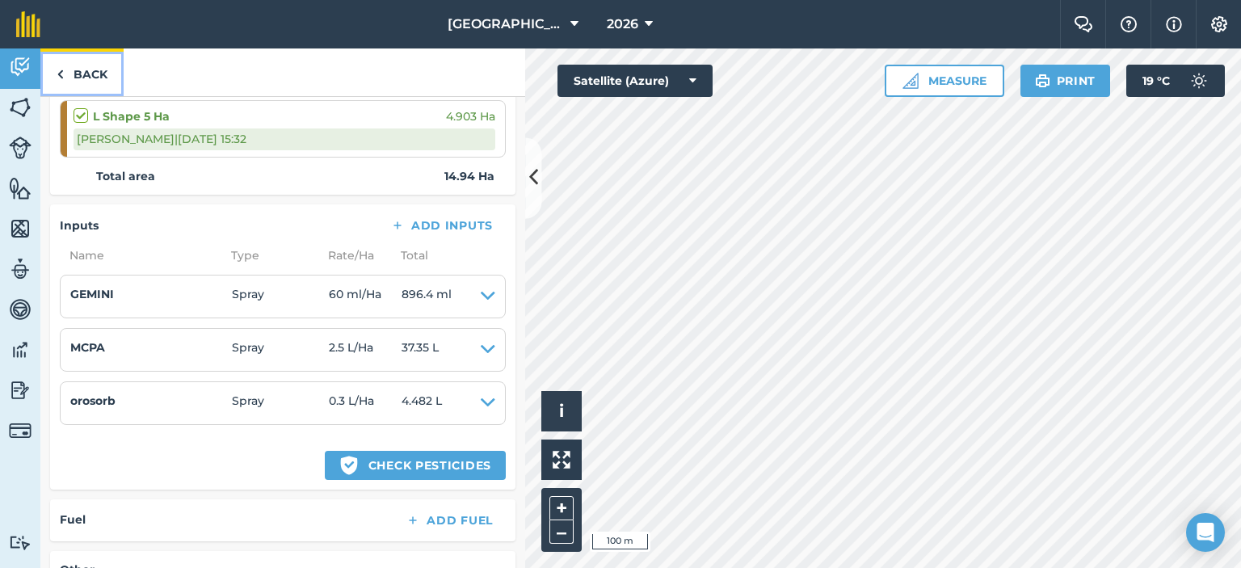
click at [85, 71] on link "Back" at bounding box center [81, 72] width 83 height 48
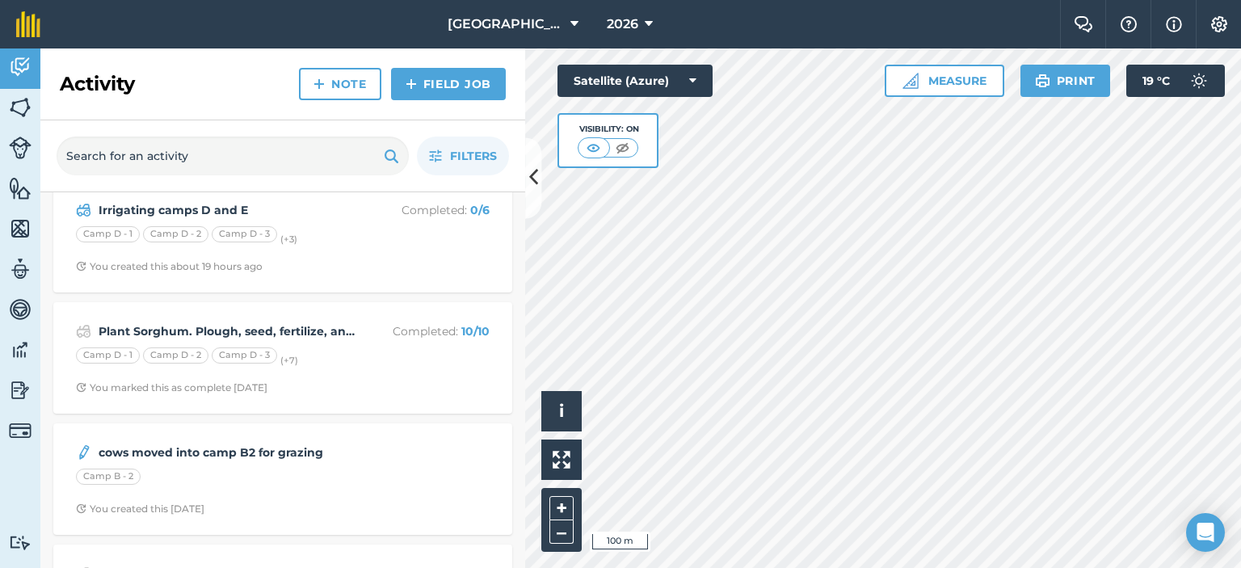
scroll to position [566, 0]
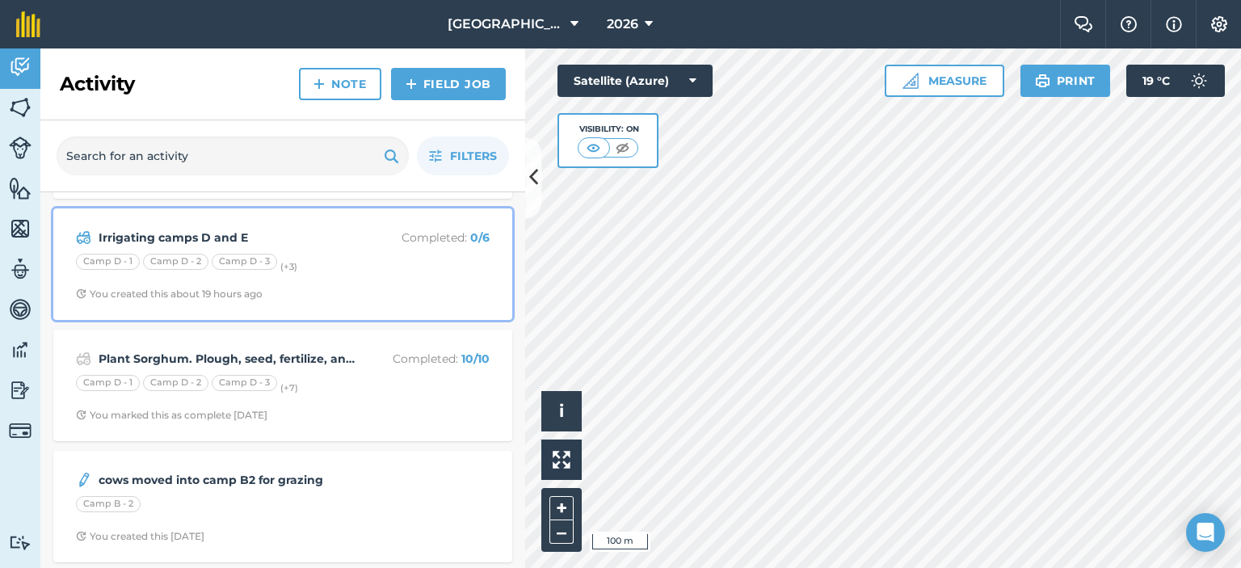
click at [307, 257] on div "Camp D - 1 Camp D - 2 Camp D - 3 (+ 3 )" at bounding box center [283, 264] width 414 height 21
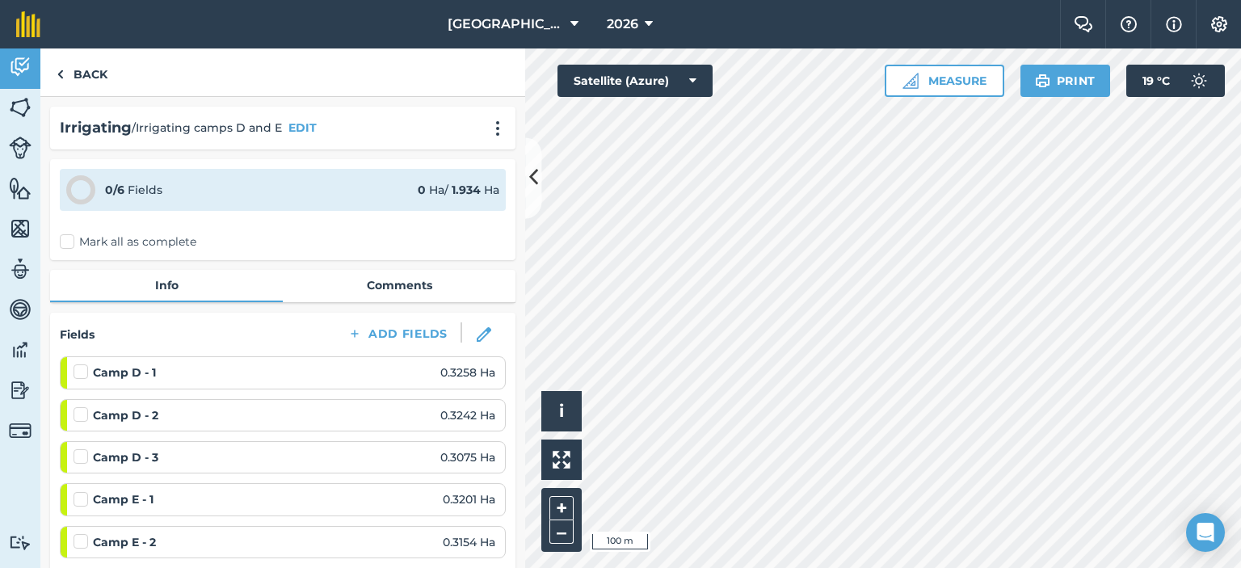
click at [72, 247] on label "Mark all as complete" at bounding box center [128, 241] width 137 height 17
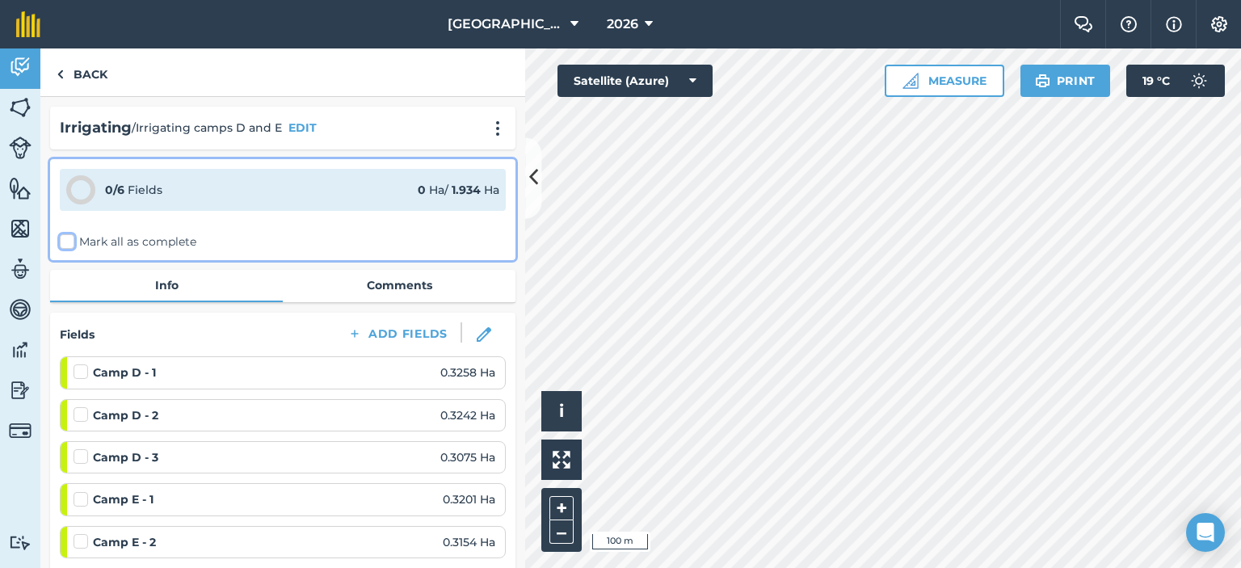
click at [70, 244] on input "Mark all as complete" at bounding box center [65, 238] width 11 height 11
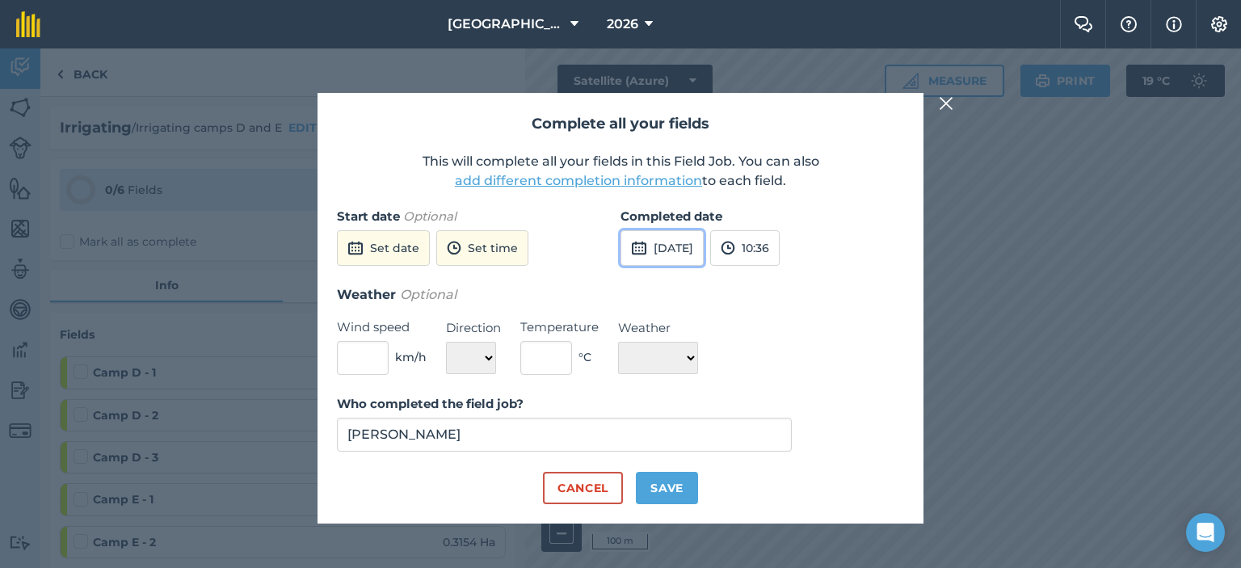
click at [698, 246] on button "[DATE]" at bounding box center [661, 248] width 83 height 36
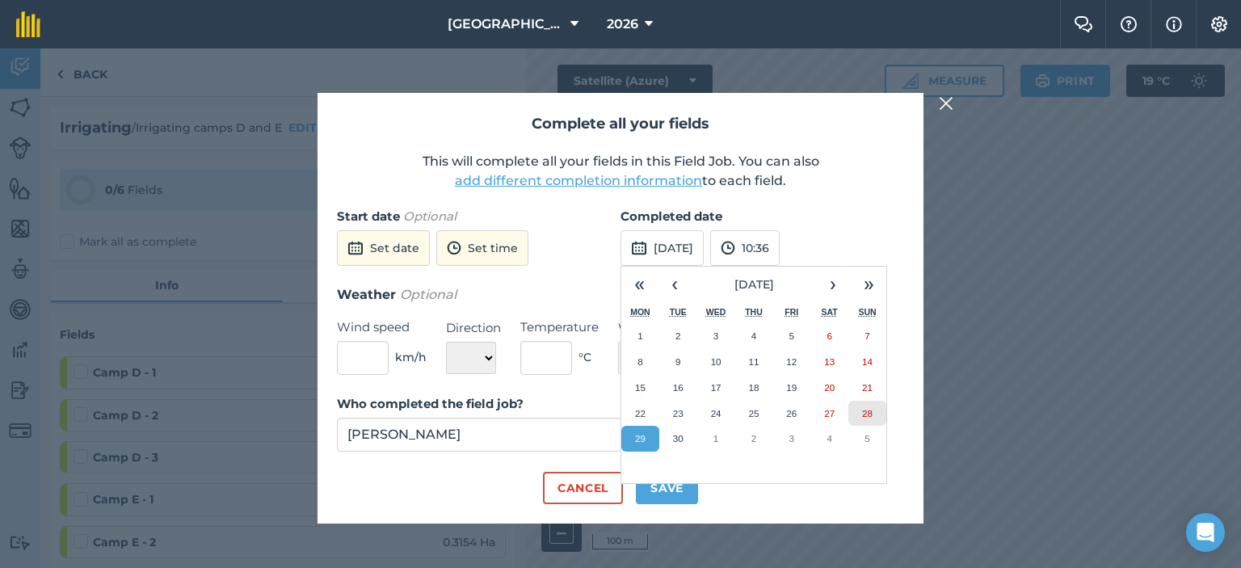
click at [868, 415] on abbr "28" at bounding box center [867, 413] width 11 height 11
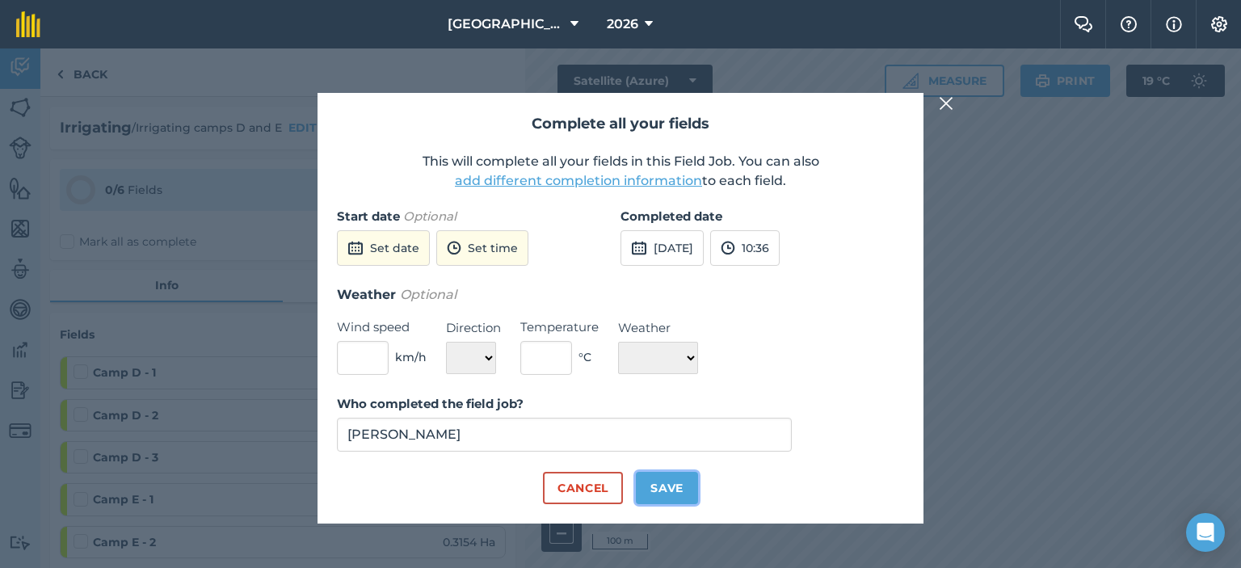
click at [672, 481] on button "Save" at bounding box center [667, 488] width 62 height 32
checkbox input "true"
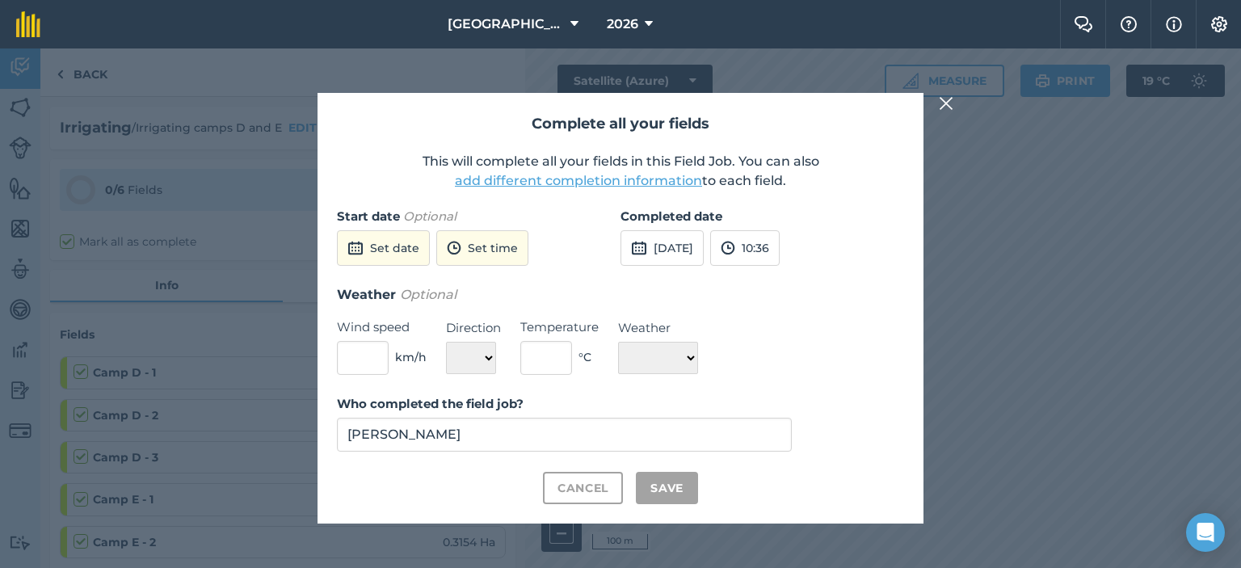
checkbox input "true"
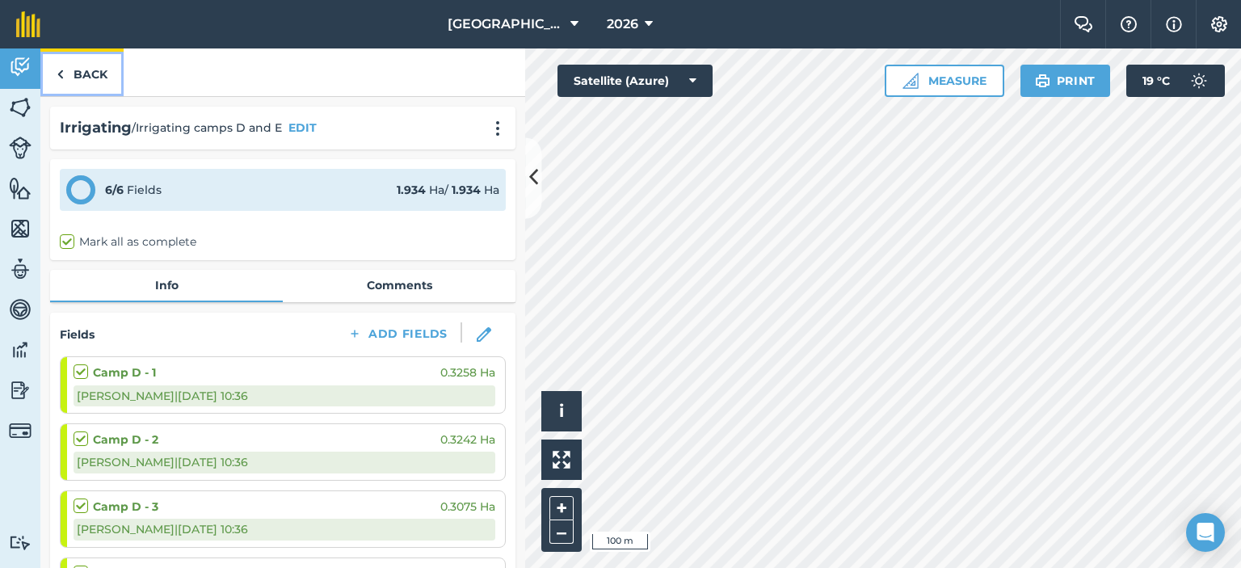
click at [79, 77] on link "Back" at bounding box center [81, 72] width 83 height 48
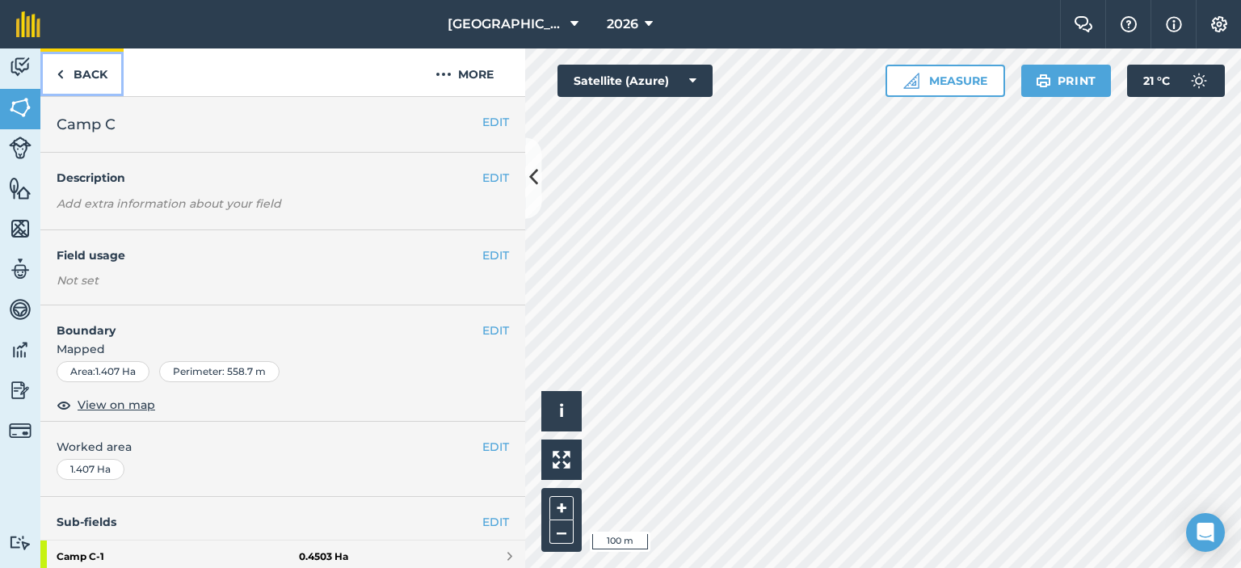
click at [104, 75] on link "Back" at bounding box center [81, 72] width 83 height 48
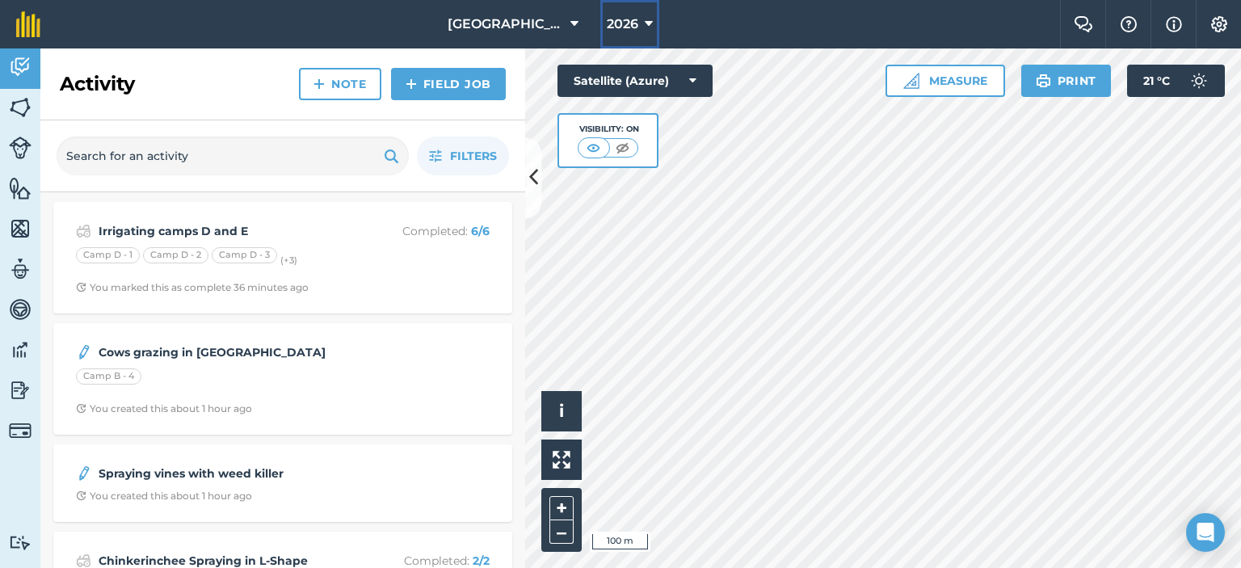
click at [616, 28] on span "2026" at bounding box center [623, 24] width 32 height 19
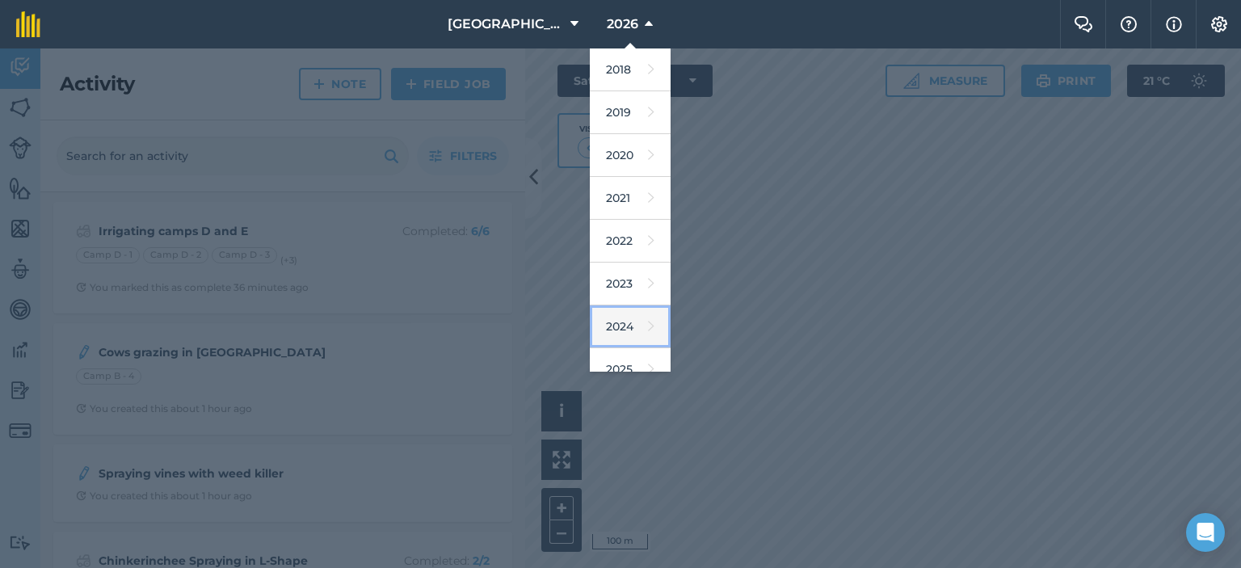
click at [612, 313] on link "2024" at bounding box center [630, 326] width 81 height 43
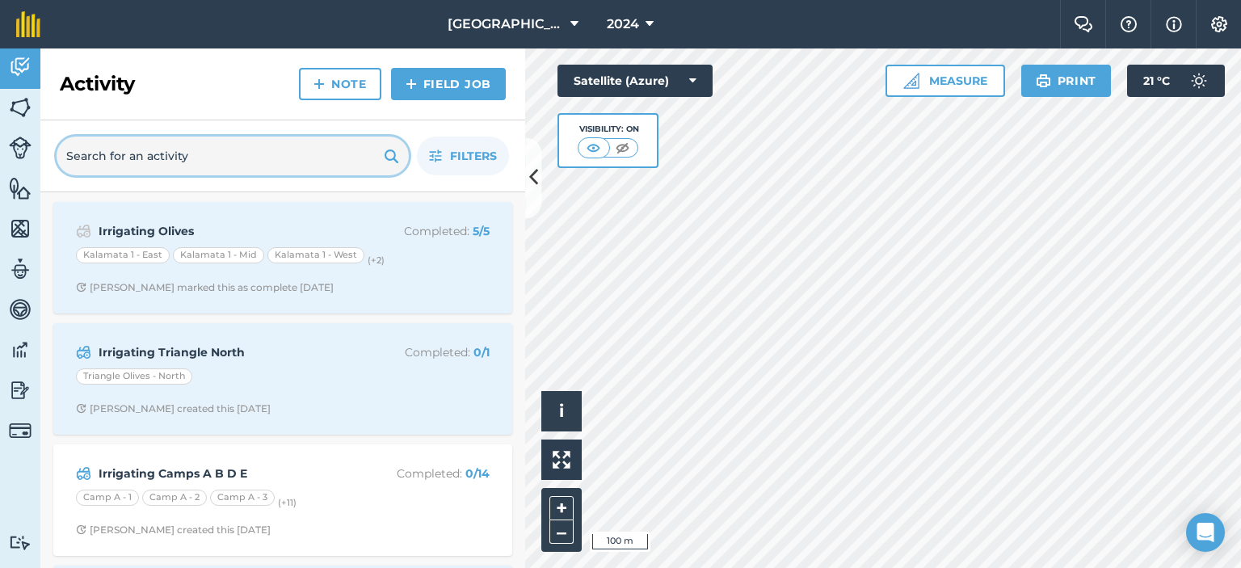
click at [321, 154] on input "text" at bounding box center [233, 156] width 352 height 39
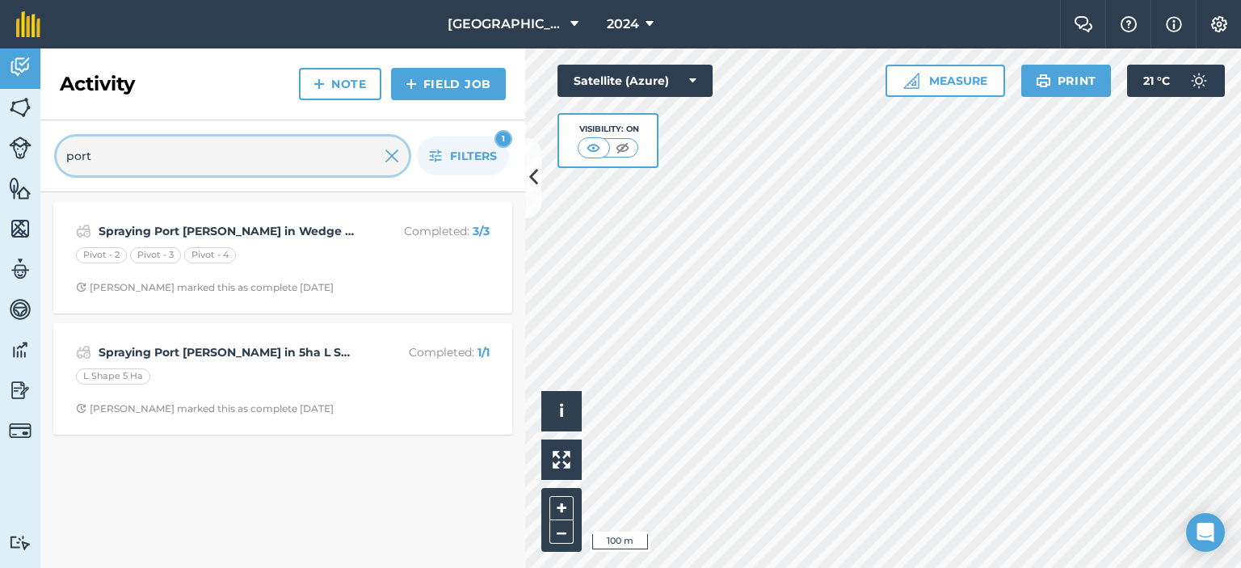
type input "port"
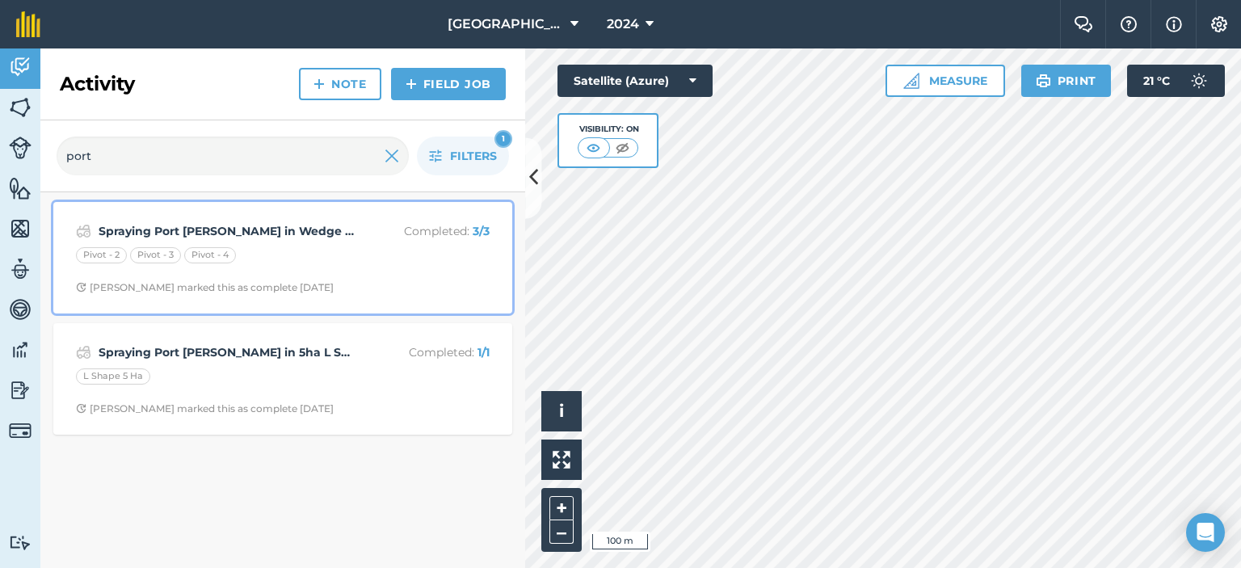
click at [324, 257] on div "Pivot - 2 Pivot - 3 Pivot - 4" at bounding box center [283, 257] width 414 height 21
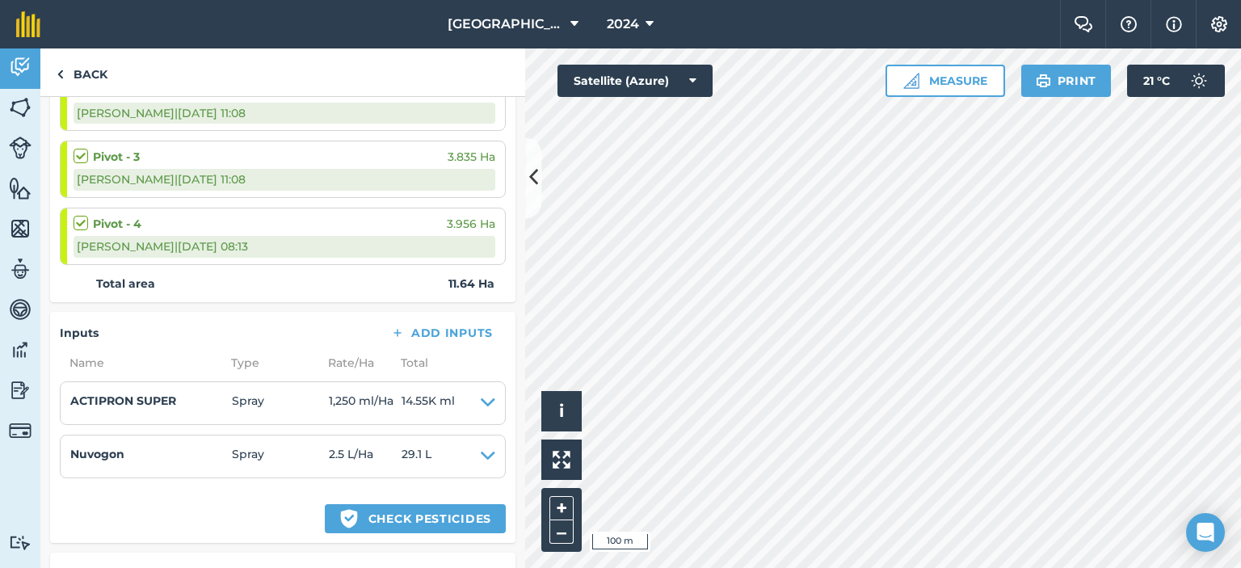
scroll to position [323, 0]
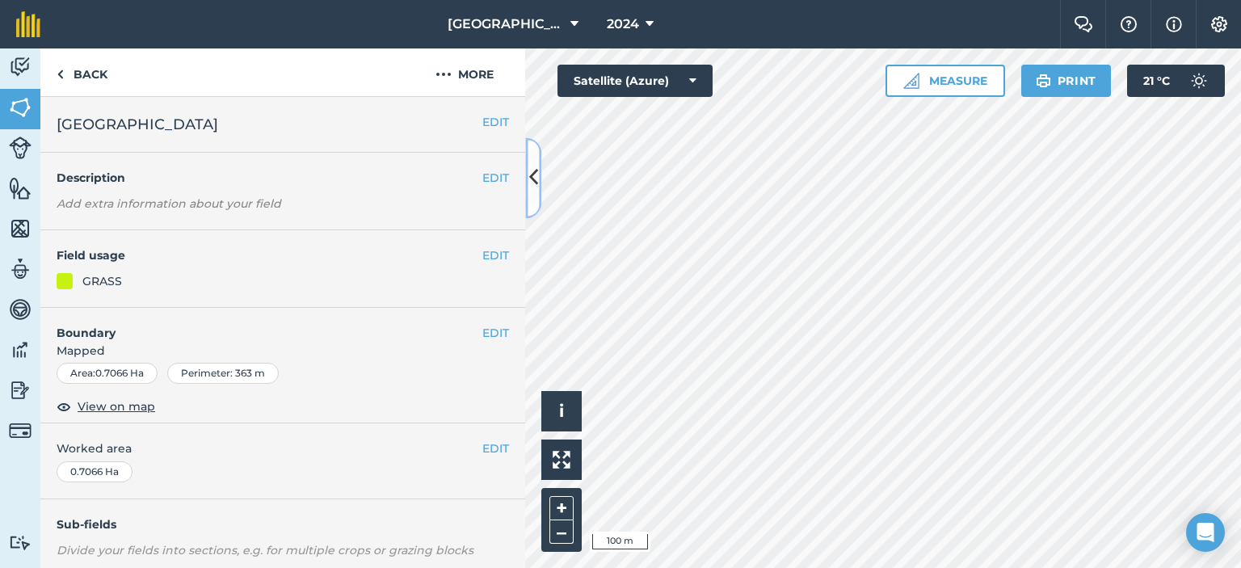
click at [539, 181] on button at bounding box center [533, 177] width 16 height 81
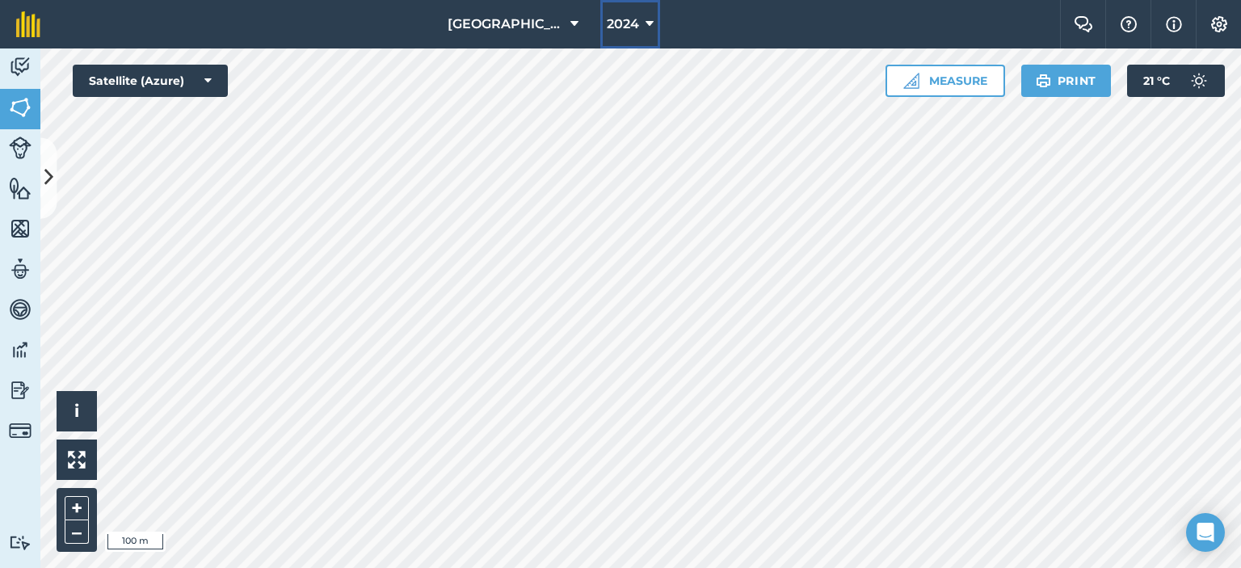
click at [632, 23] on span "2024" at bounding box center [623, 24] width 32 height 19
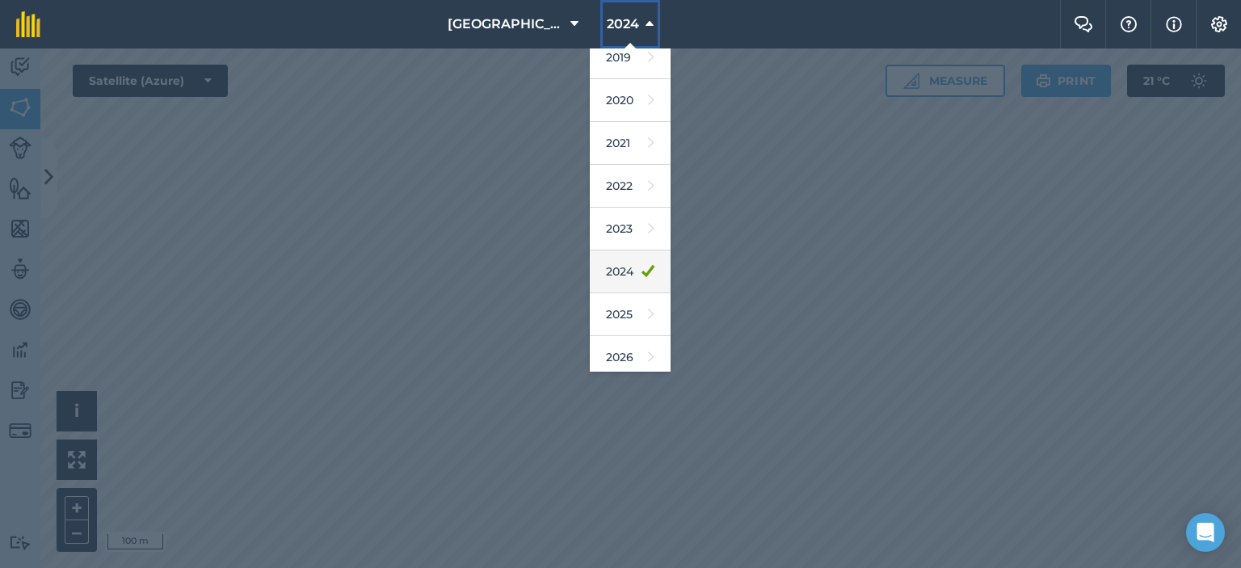
scroll to position [103, 0]
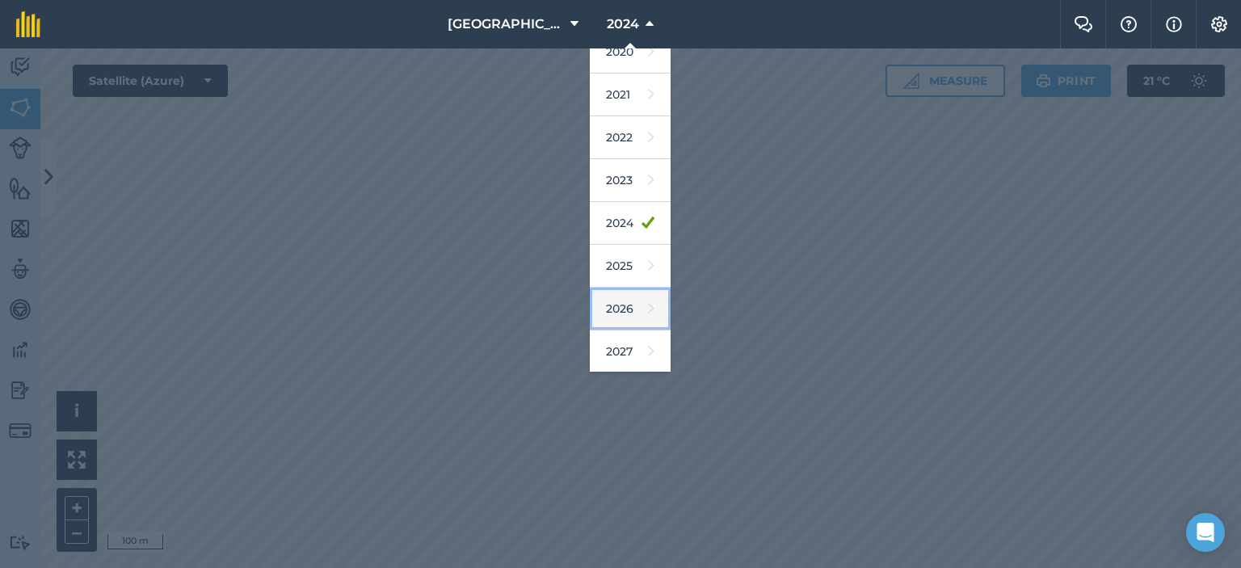
click at [648, 309] on icon at bounding box center [651, 308] width 6 height 23
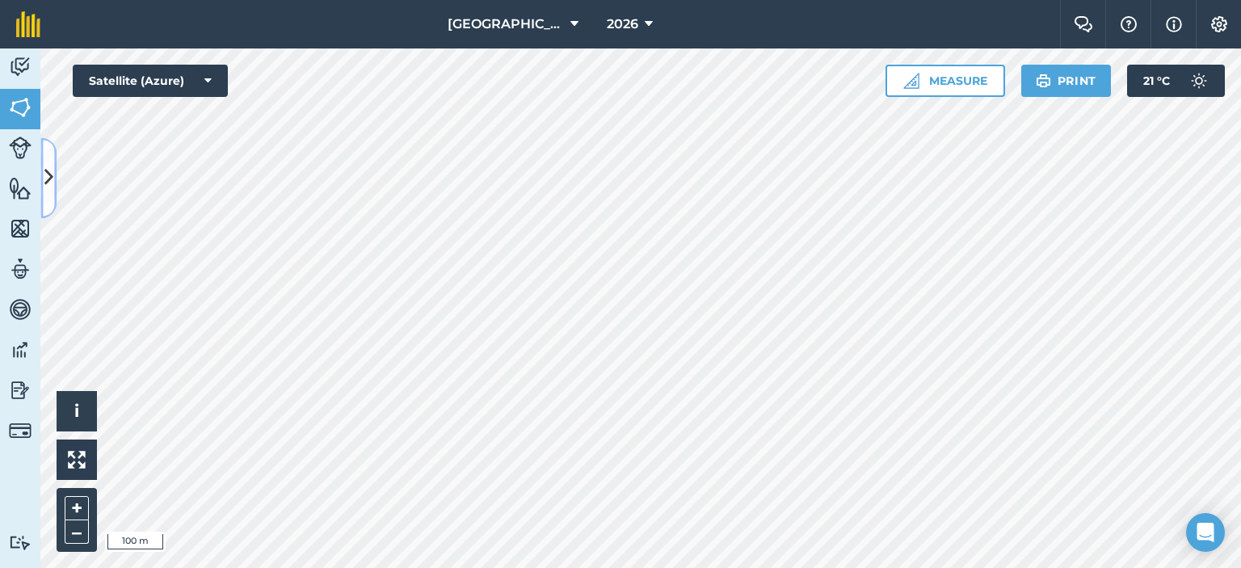
click at [45, 167] on icon at bounding box center [48, 178] width 9 height 28
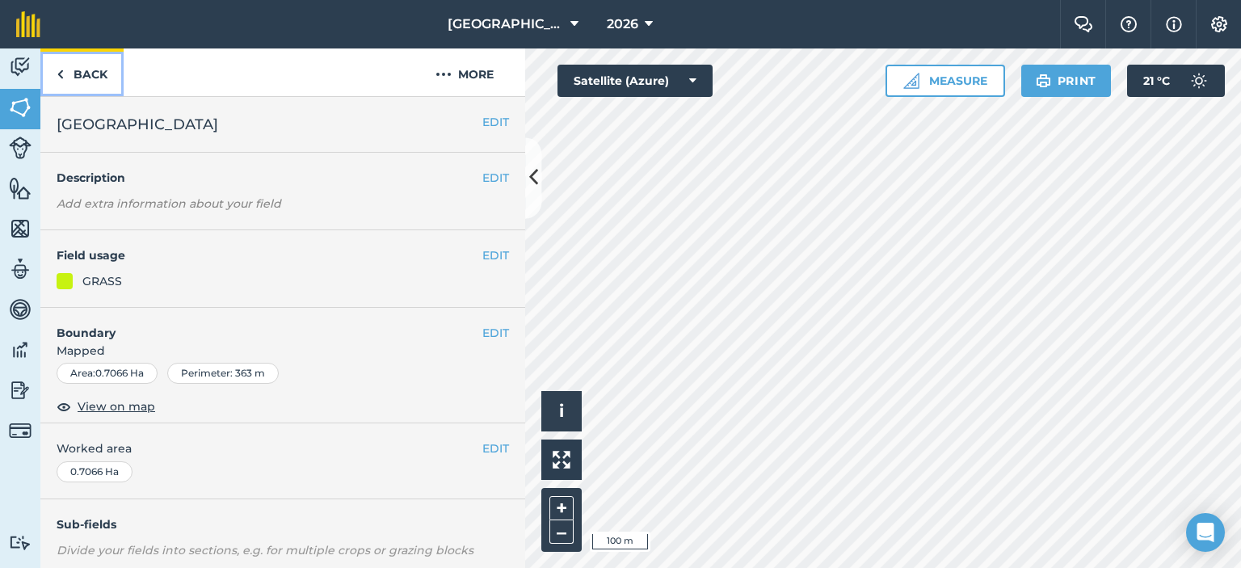
click at [81, 65] on link "Back" at bounding box center [81, 72] width 83 height 48
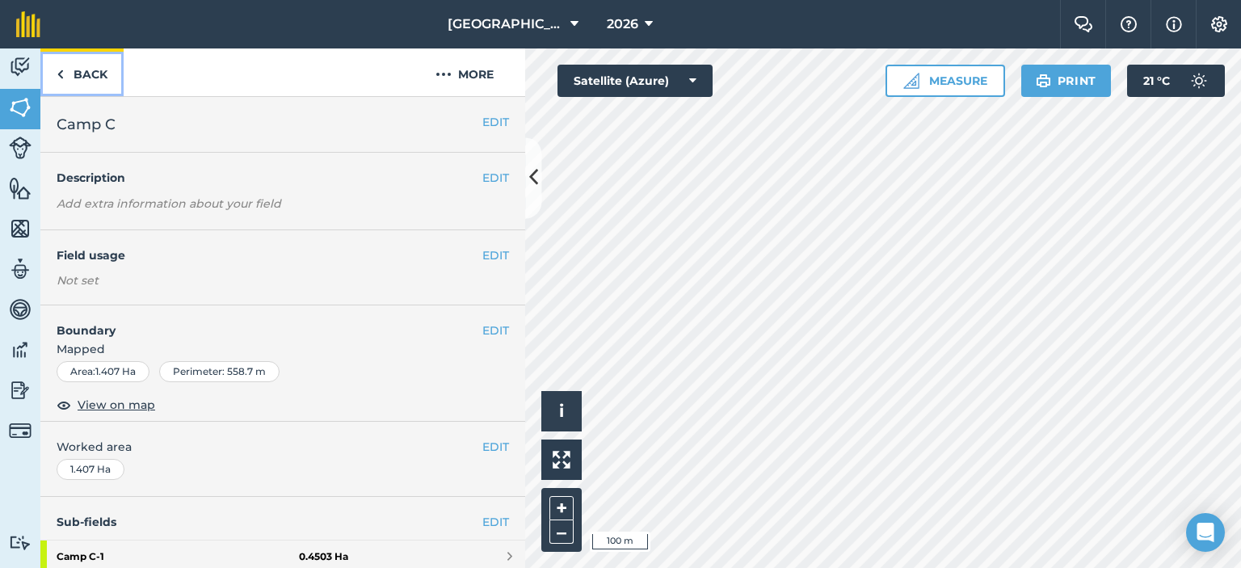
click at [103, 74] on link "Back" at bounding box center [81, 72] width 83 height 48
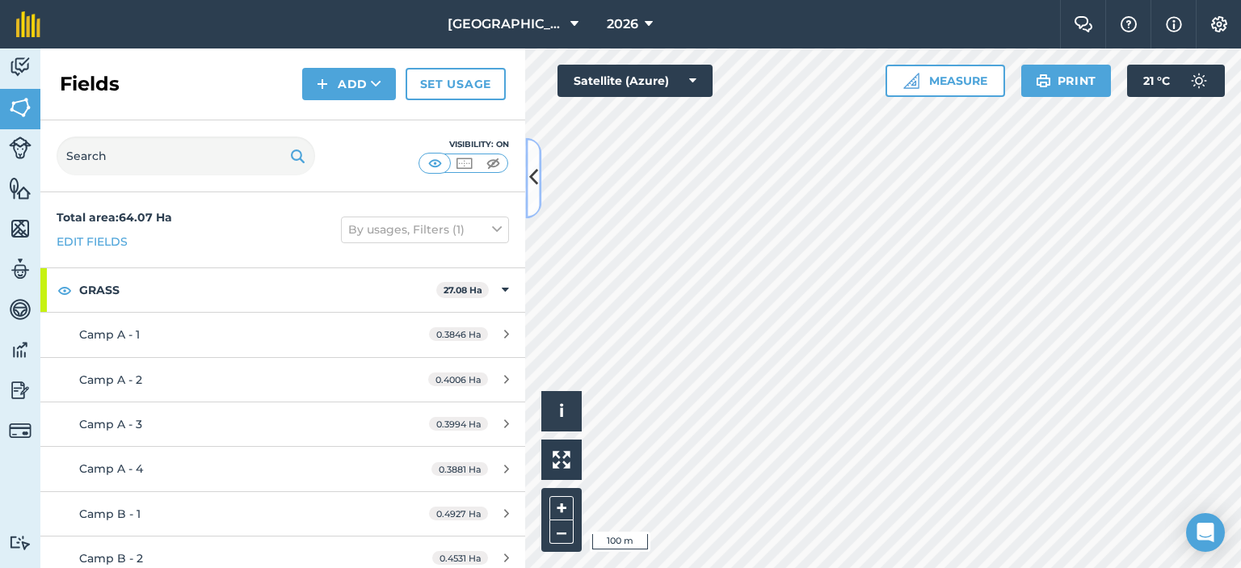
click at [533, 166] on icon at bounding box center [533, 178] width 9 height 28
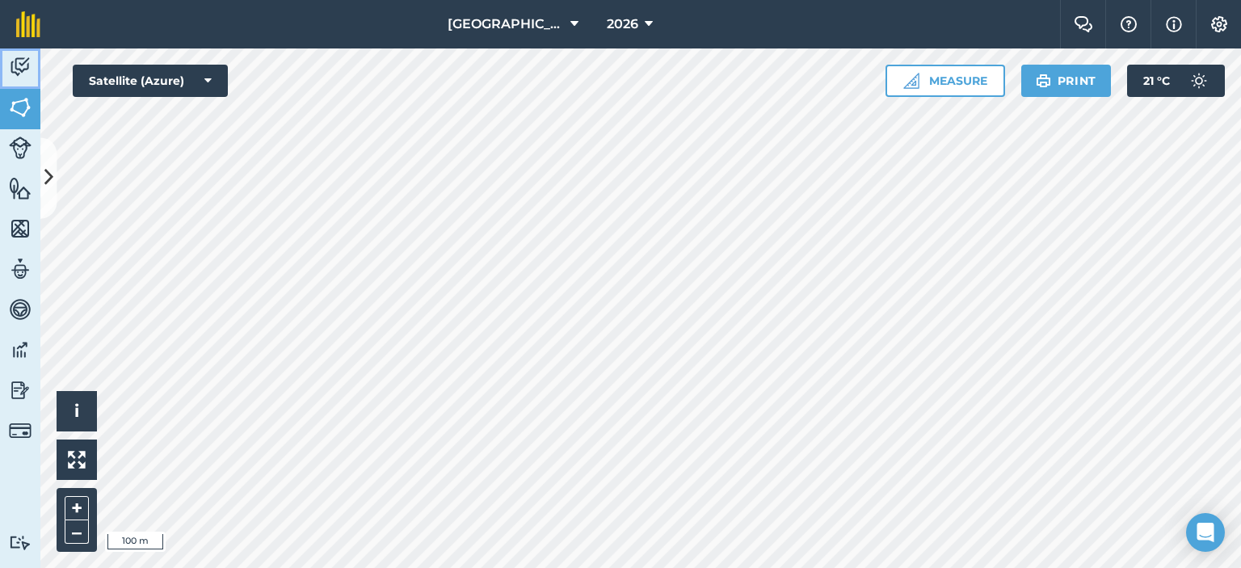
click at [15, 57] on img at bounding box center [20, 67] width 23 height 24
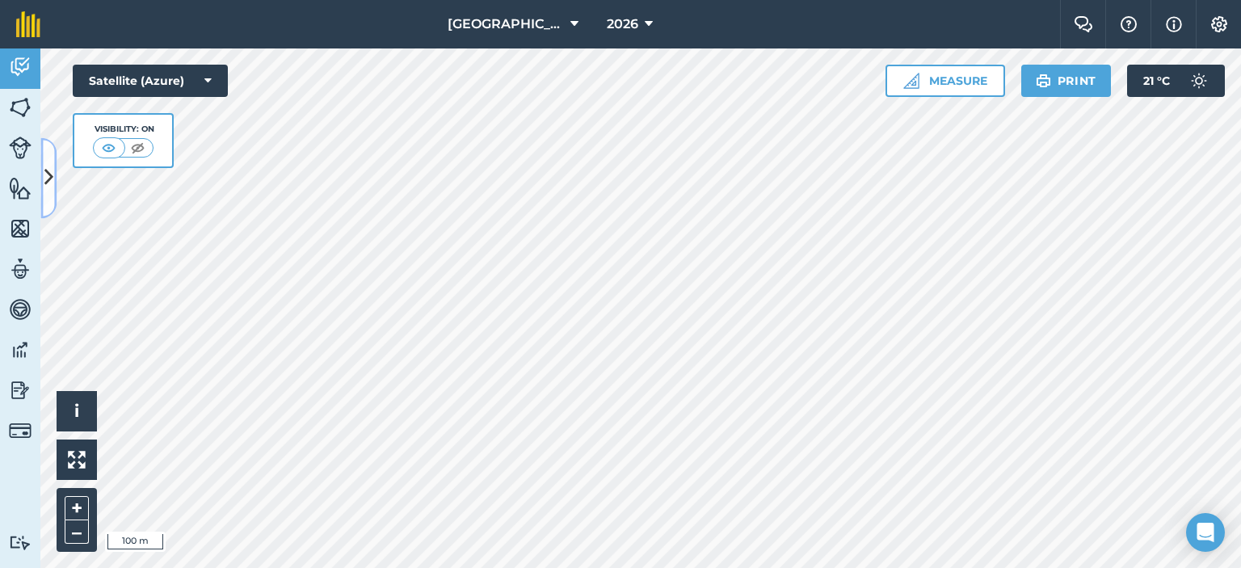
click at [53, 170] on button at bounding box center [48, 177] width 16 height 81
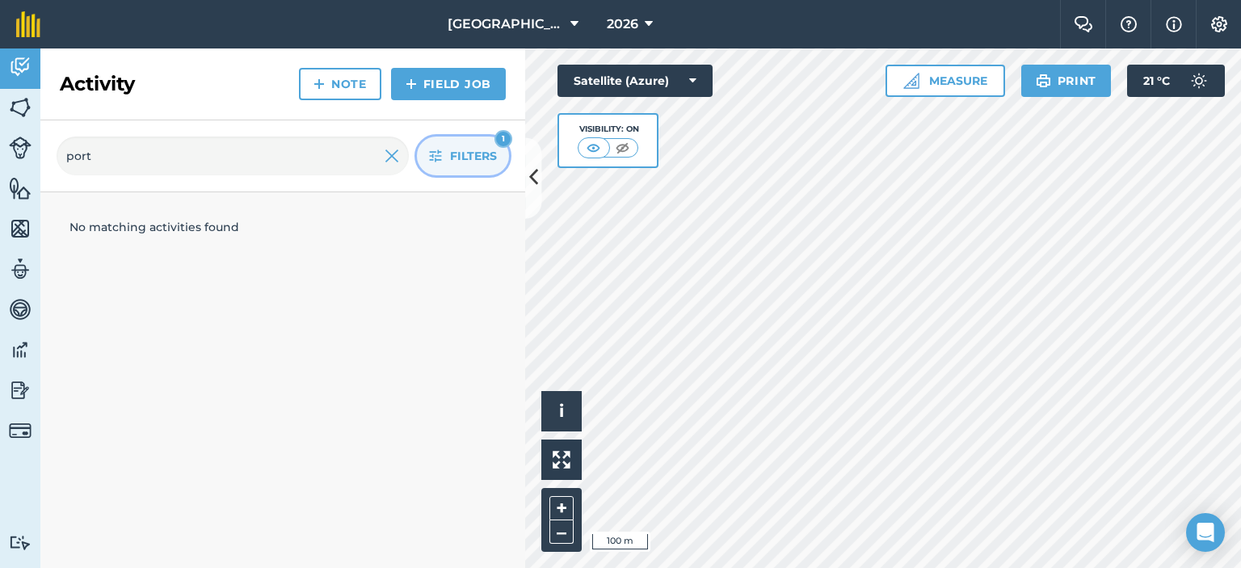
click at [478, 158] on span "Filters" at bounding box center [473, 156] width 47 height 18
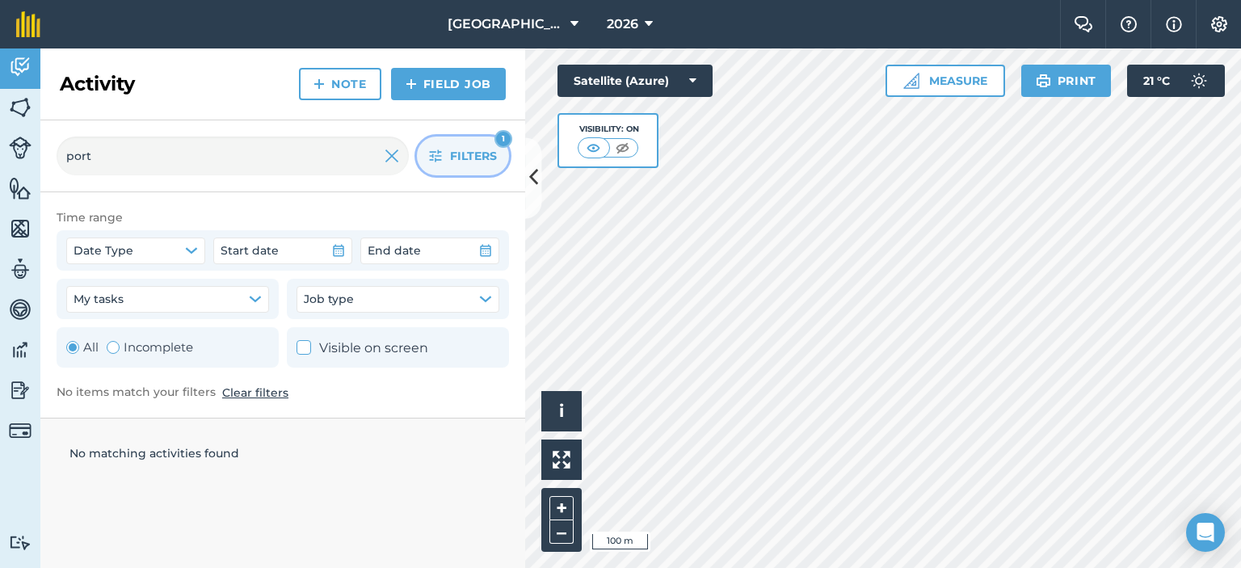
click at [76, 347] on div "Toggle Activity" at bounding box center [72, 347] width 13 height 13
click at [468, 147] on span "Filters" at bounding box center [473, 156] width 47 height 18
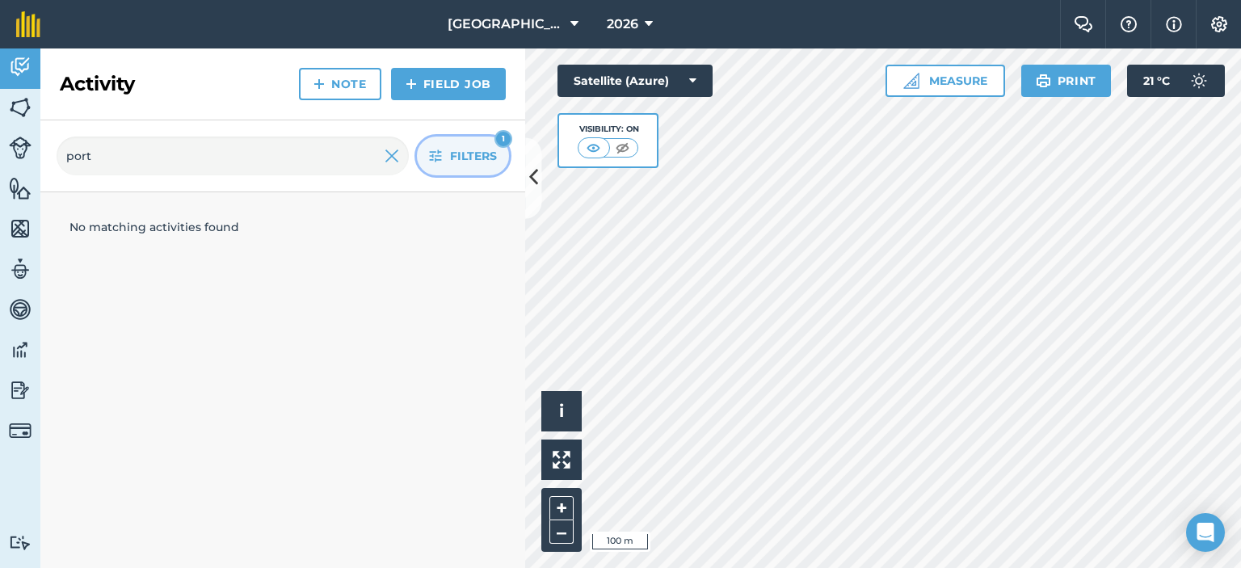
click at [468, 147] on span "Filters" at bounding box center [473, 156] width 47 height 18
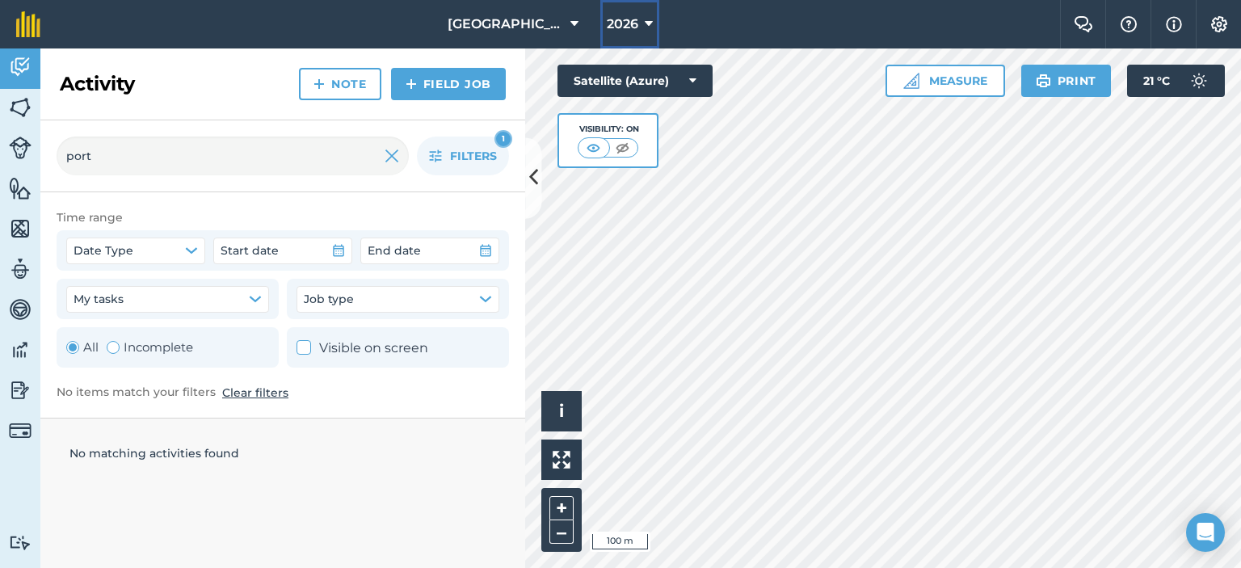
click at [614, 19] on span "2026" at bounding box center [623, 24] width 32 height 19
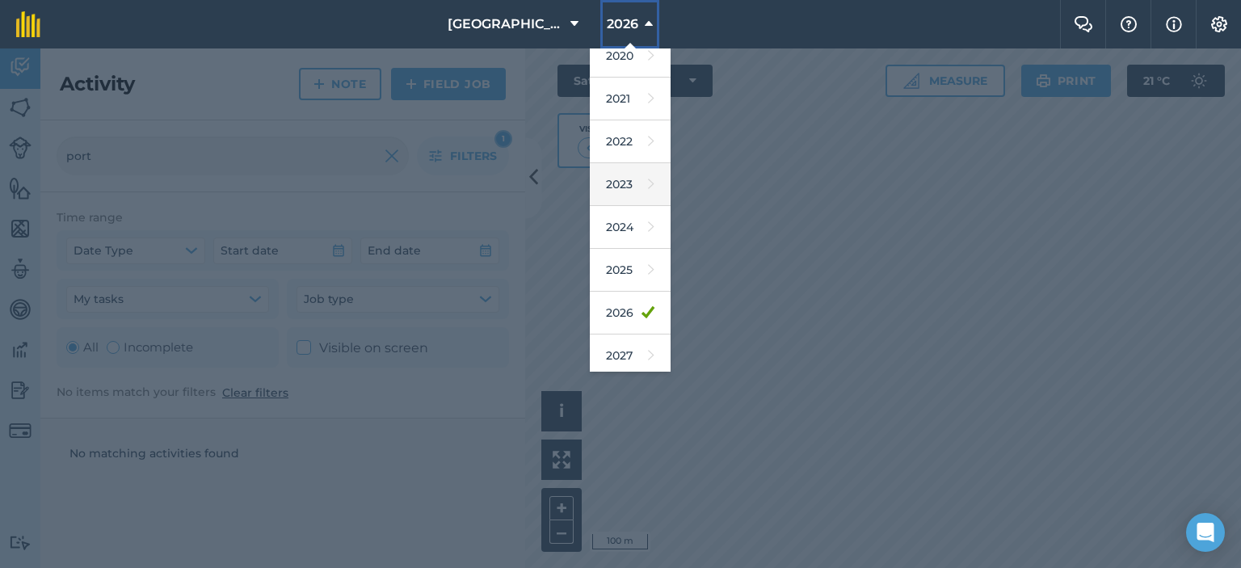
scroll to position [103, 0]
click at [624, 269] on link "2025" at bounding box center [630, 266] width 81 height 43
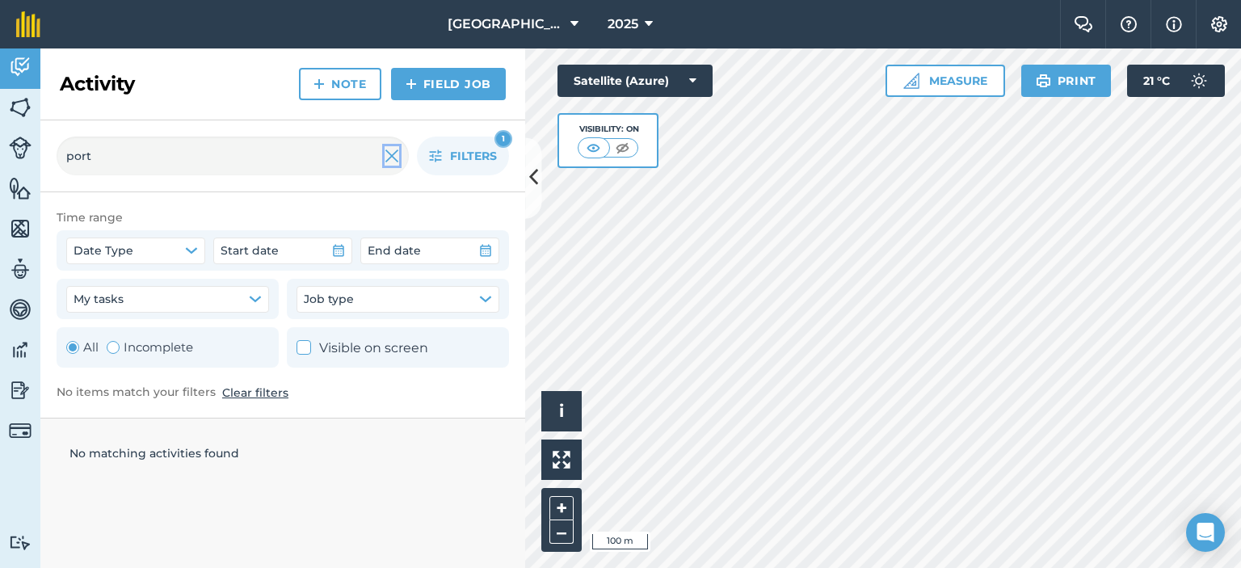
click at [389, 162] on img at bounding box center [392, 155] width 15 height 19
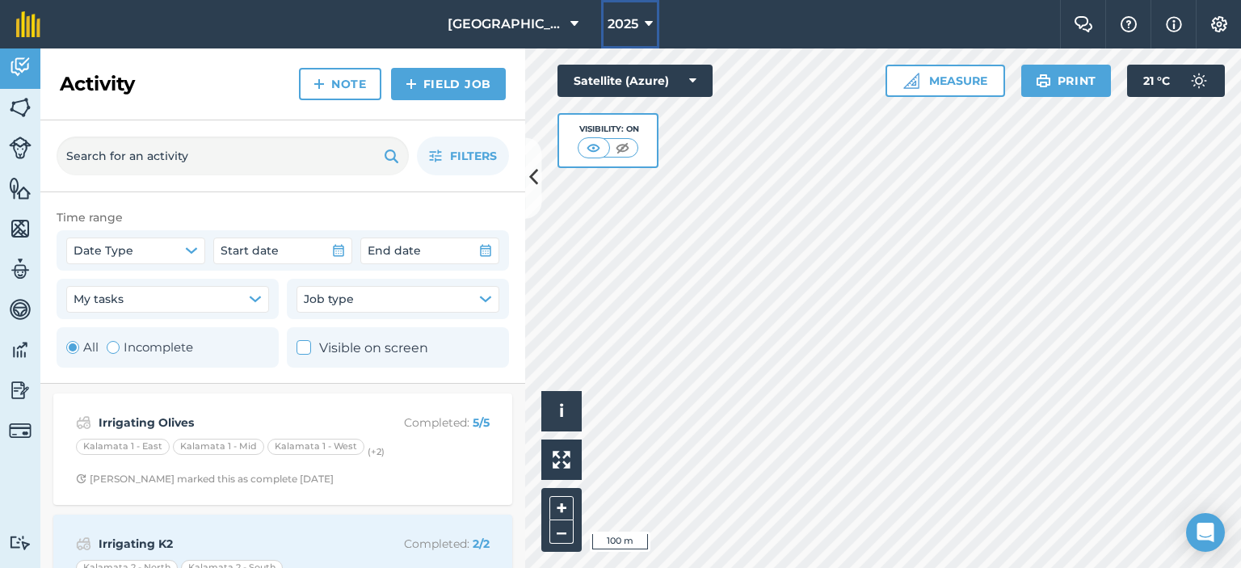
click at [626, 17] on span "2025" at bounding box center [623, 24] width 31 height 19
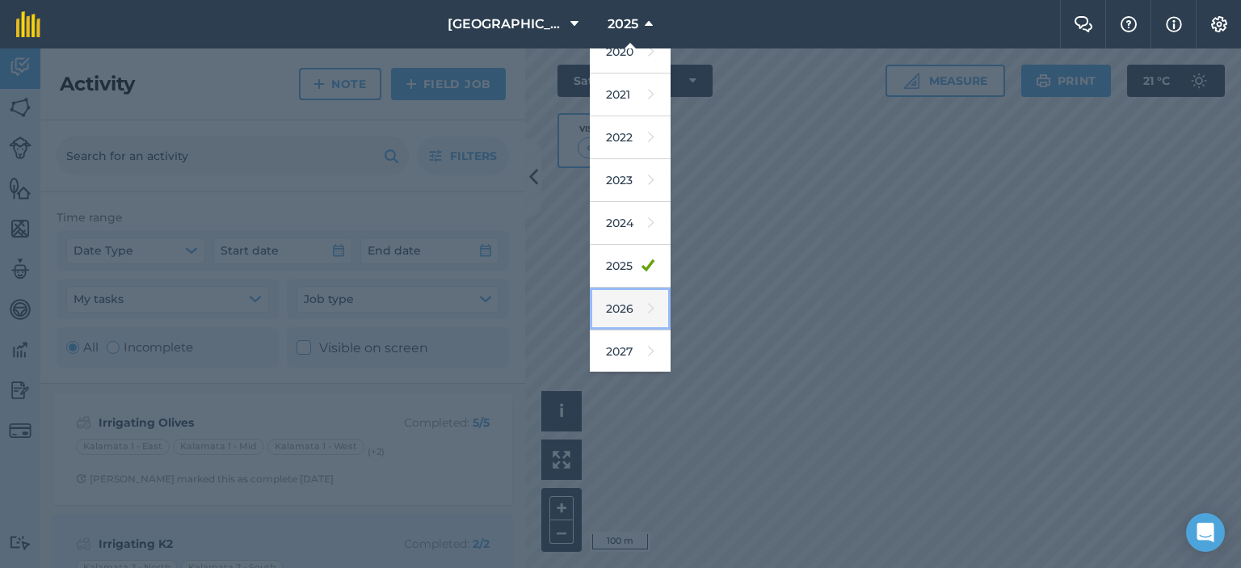
click at [616, 304] on link "2026" at bounding box center [630, 309] width 81 height 43
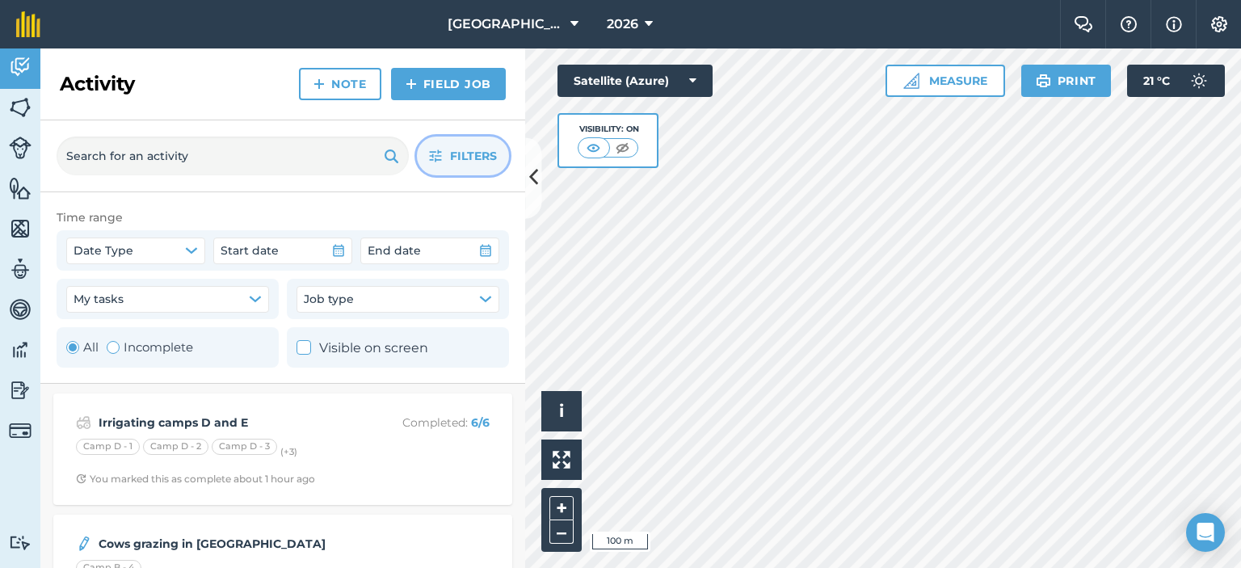
click at [474, 142] on button "Filters" at bounding box center [463, 156] width 92 height 39
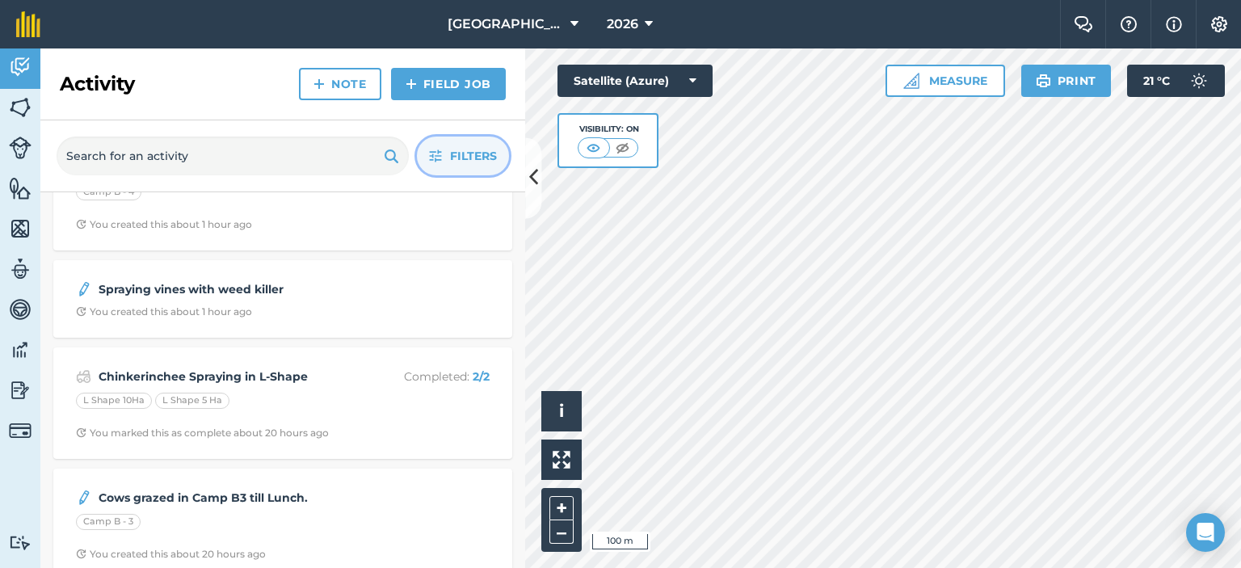
scroll to position [0, 0]
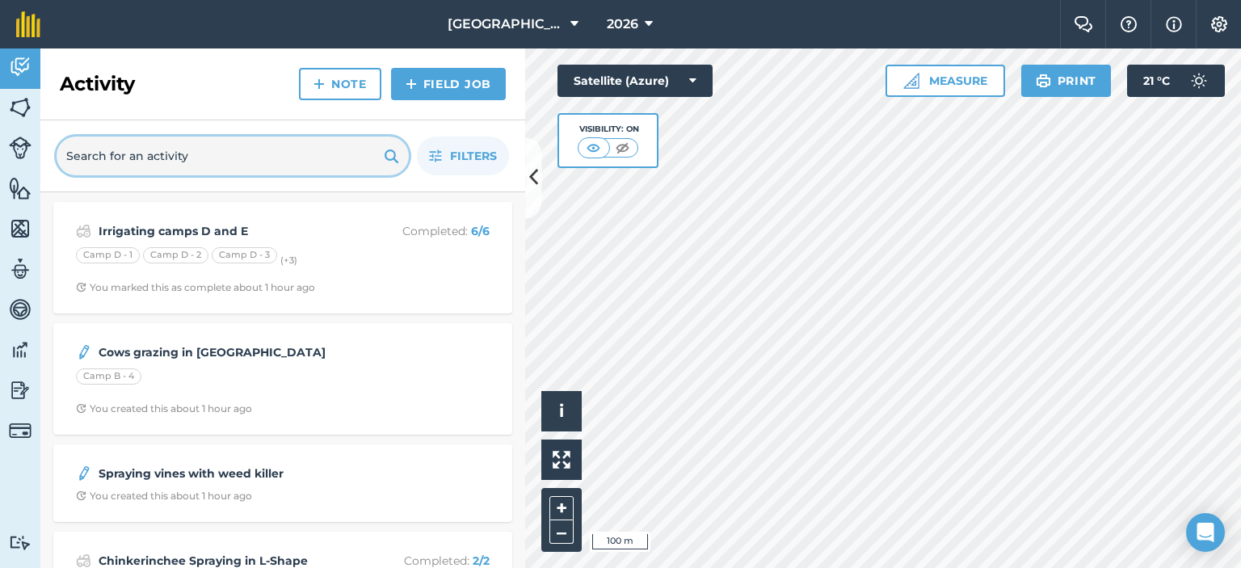
click at [280, 149] on input "text" at bounding box center [233, 156] width 352 height 39
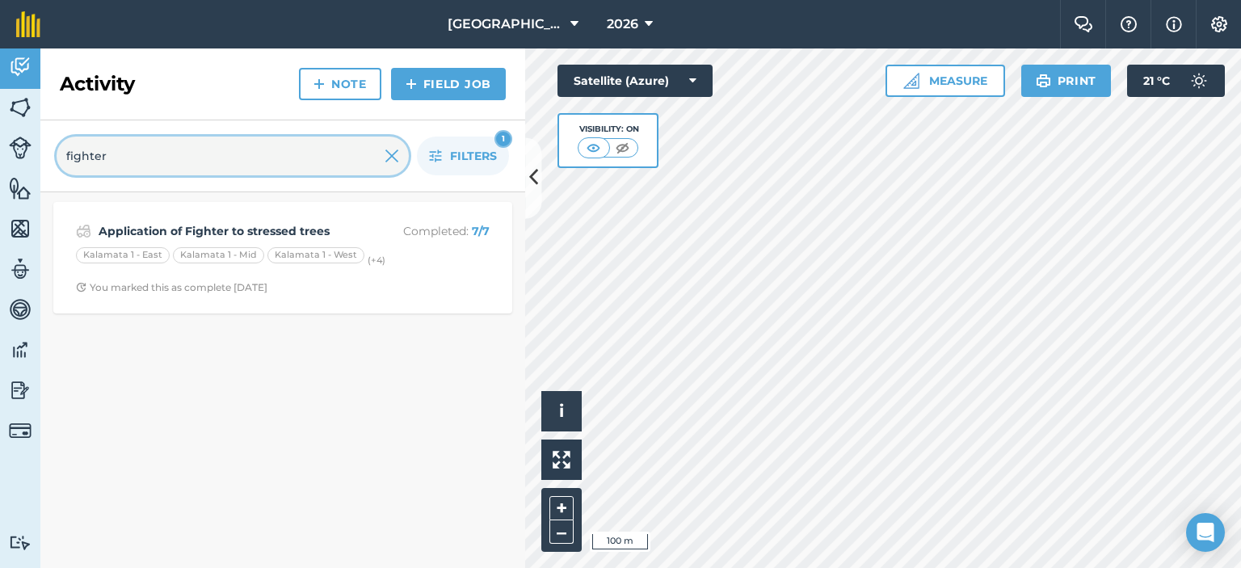
type input "fighter"
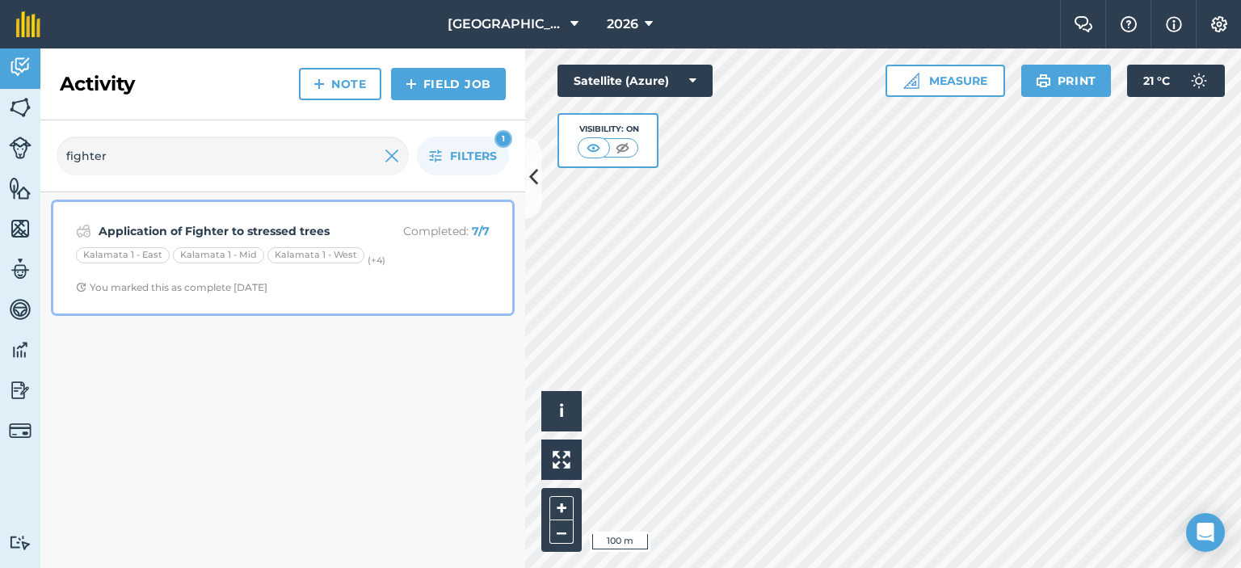
click at [397, 226] on p "Completed : 7 / 7" at bounding box center [425, 231] width 128 height 18
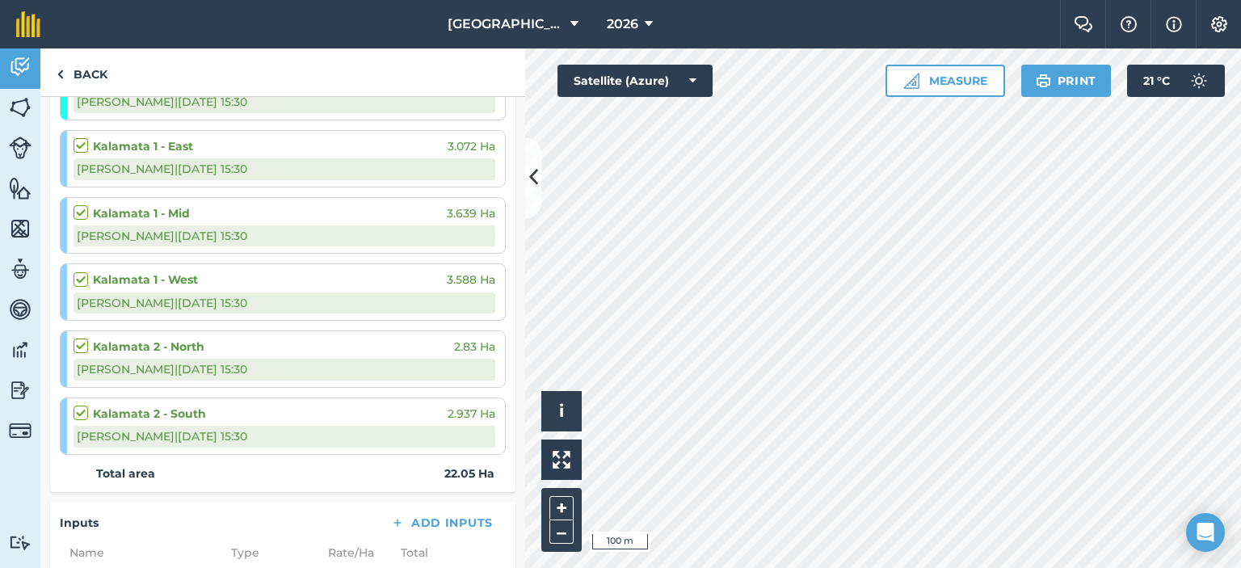
scroll to position [280, 0]
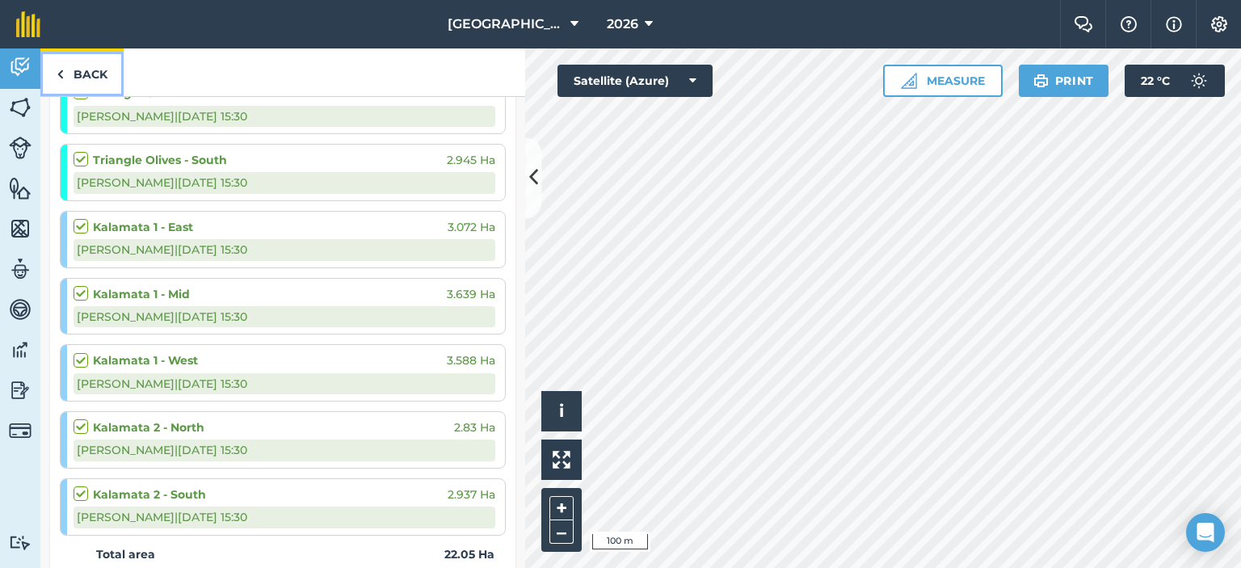
click at [83, 83] on link "Back" at bounding box center [81, 72] width 83 height 48
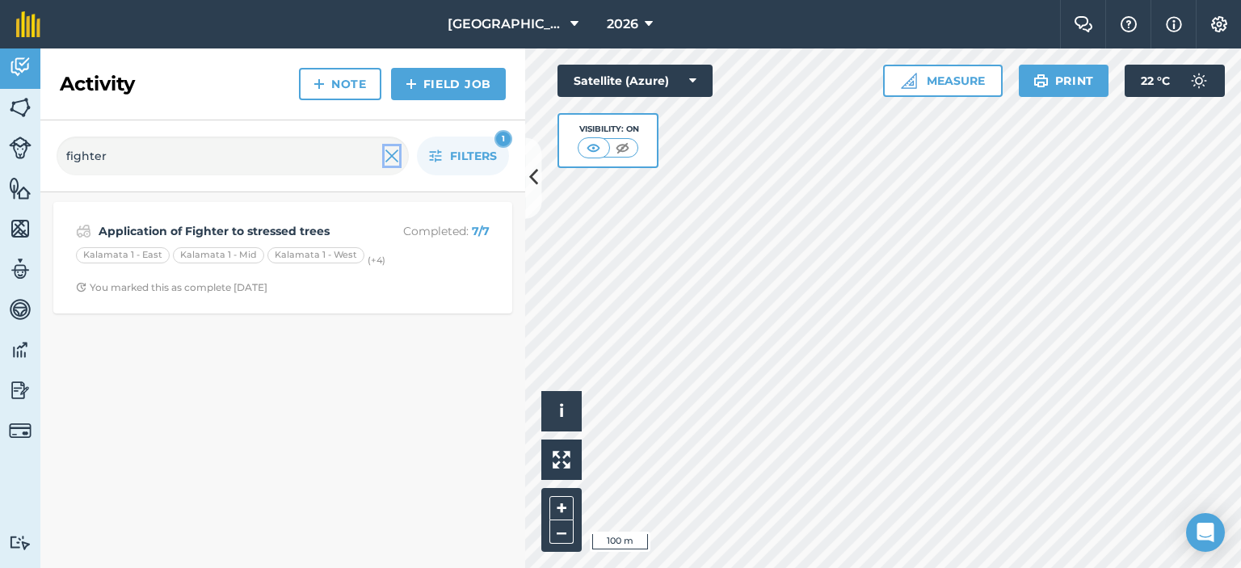
click at [388, 154] on img at bounding box center [392, 155] width 15 height 19
